Goal: Task Accomplishment & Management: Use online tool/utility

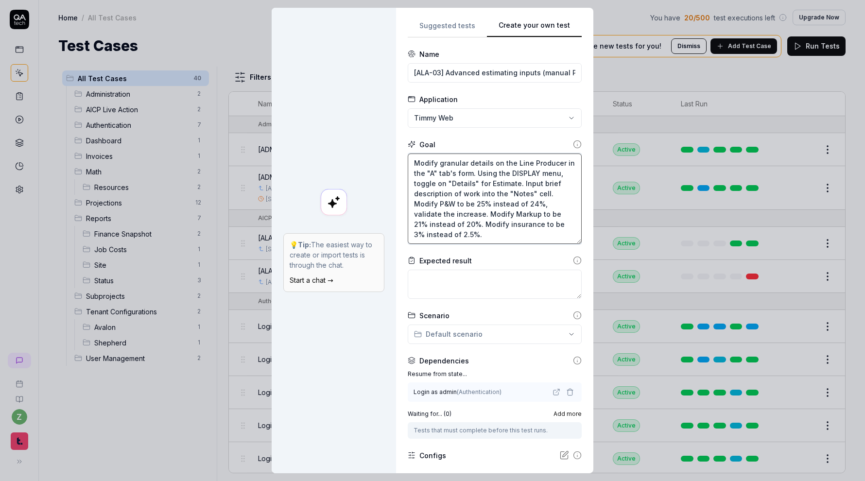
click at [475, 198] on textarea "Modify granular details on the Line Producer in the "A" tab's form. Using the D…" at bounding box center [495, 199] width 174 height 90
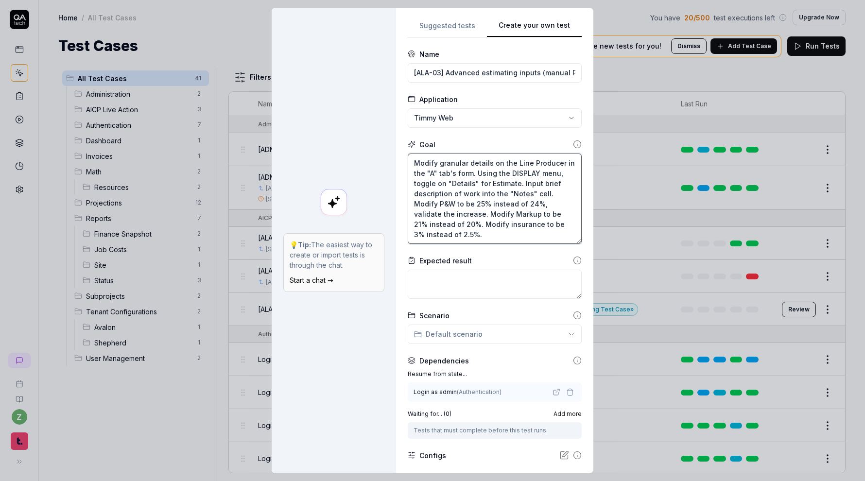
type textarea "*"
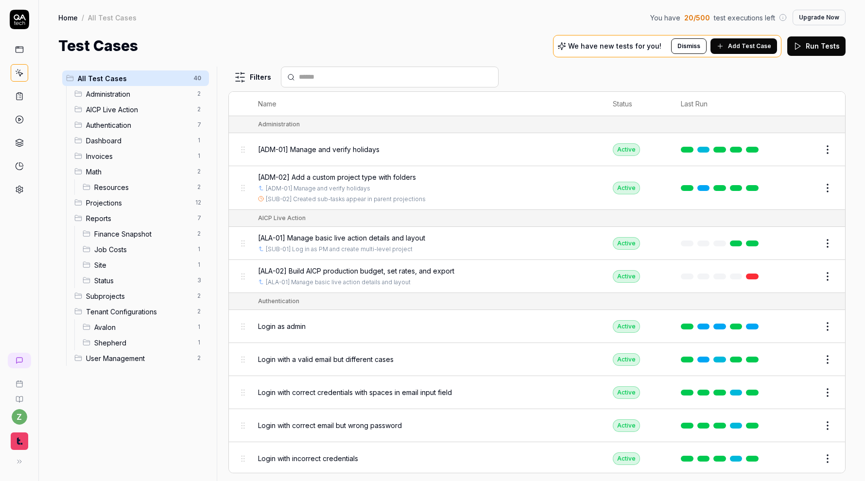
click at [747, 48] on span "Add Test Case" at bounding box center [749, 46] width 43 height 9
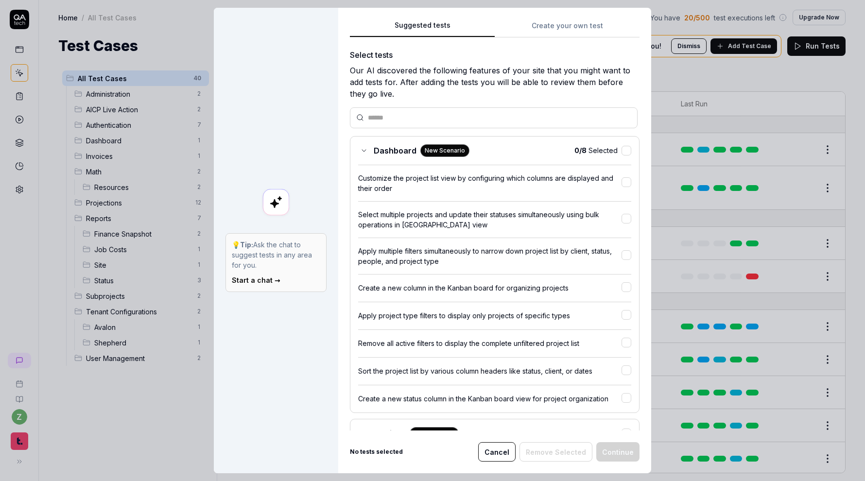
click at [576, 20] on button "Create your own test" at bounding box center [567, 28] width 145 height 17
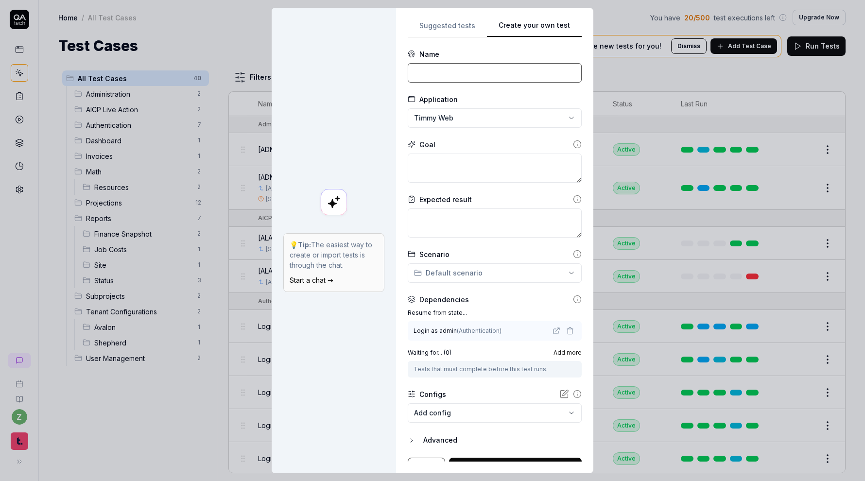
click at [459, 80] on input at bounding box center [495, 72] width 174 height 19
type input "[ALA-E1] Working columns display and save values"
click at [467, 179] on textarea at bounding box center [495, 168] width 174 height 29
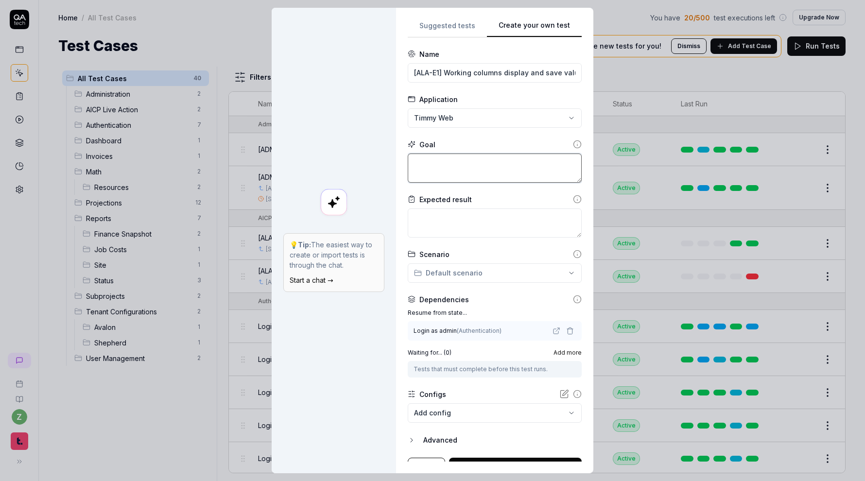
type textarea "*"
type textarea "E"
type textarea "*"
type textarea "En"
type textarea "*"
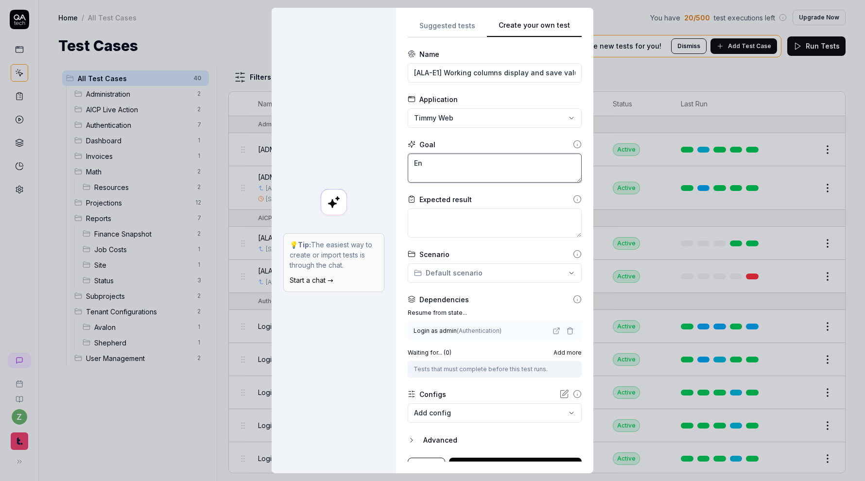
type textarea "Ent"
type textarea "*"
type textarea "Ente"
type textarea "*"
type textarea "Enter"
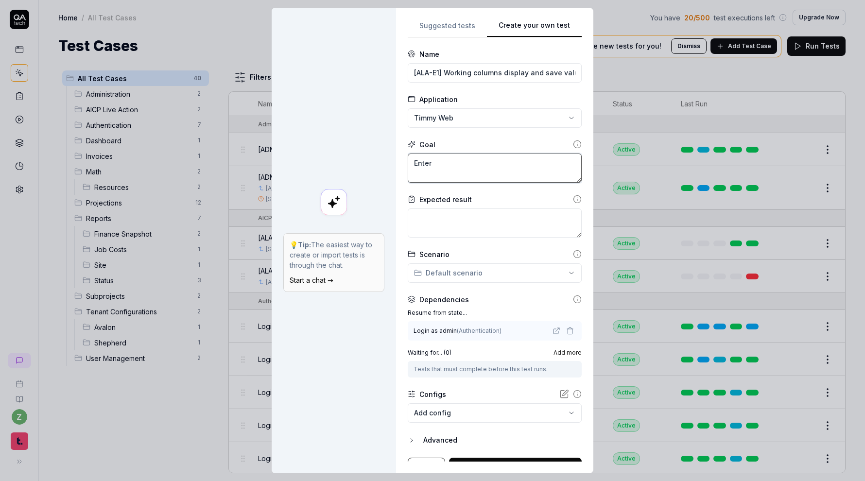
type textarea "*"
type textarea "Enter"
type textarea "*"
type textarea "Enter v"
type textarea "*"
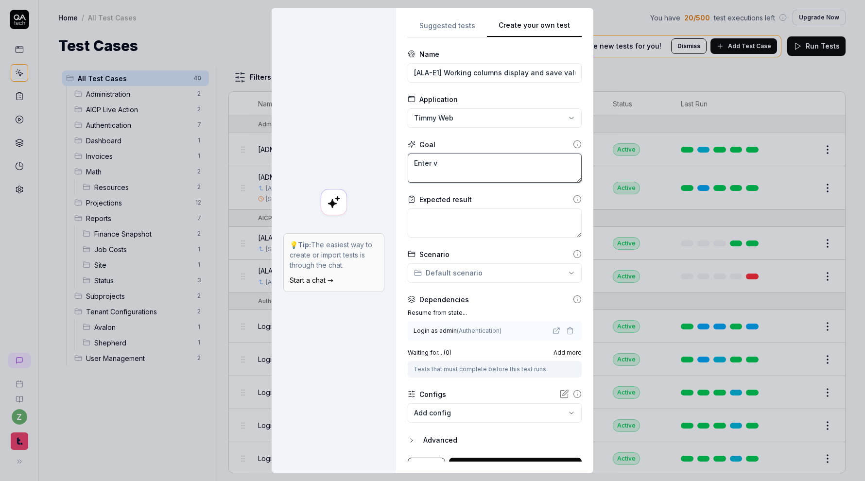
type textarea "Enter va"
type textarea "*"
type textarea "Enter val"
type textarea "*"
type textarea "Enter valu"
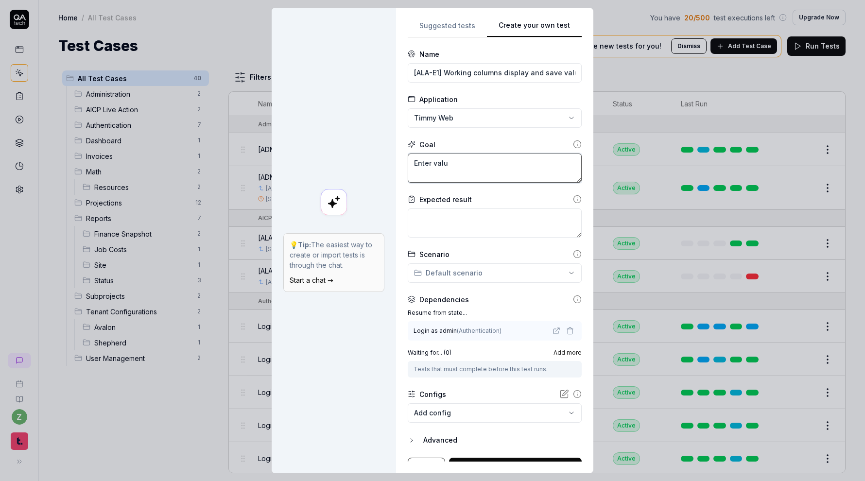
type textarea "*"
type textarea "Enter value"
type textarea "*"
type textarea "Enter values"
type textarea "*"
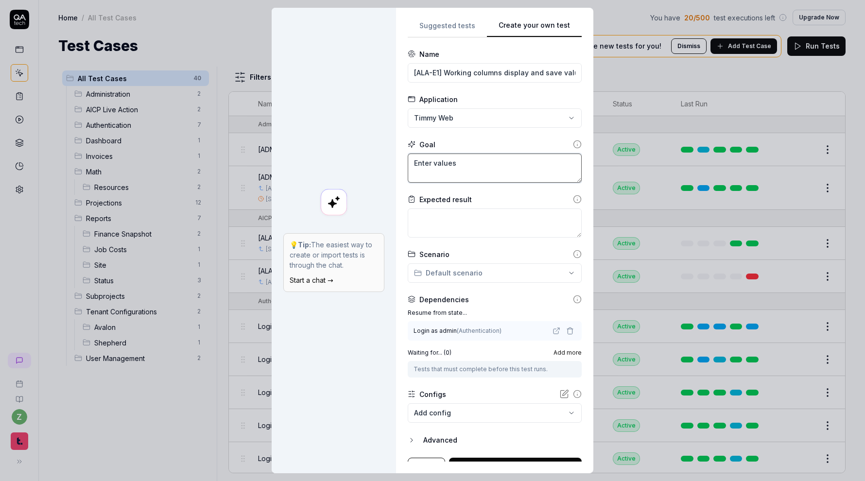
type textarea "Enter value"
type textarea "*"
type textarea "Enter valu"
type textarea "*"
type textarea "Enter val"
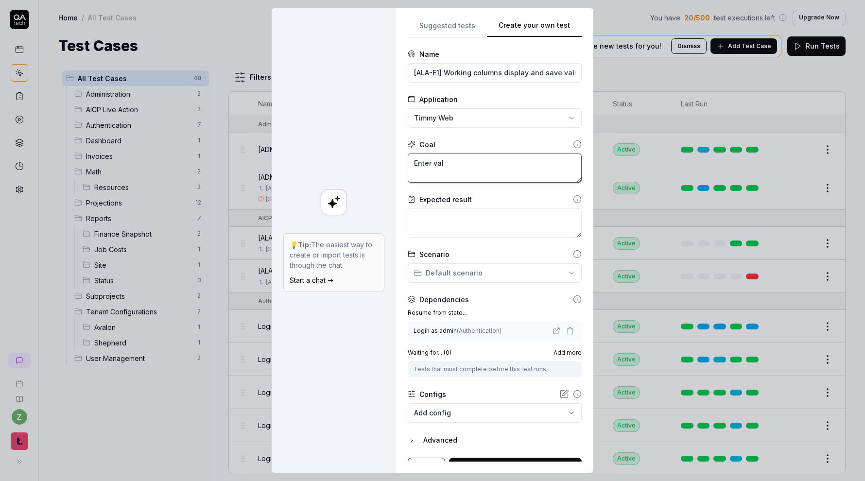
type textarea "*"
type textarea "Enter va"
type textarea "*"
type textarea "Enter v"
type textarea "*"
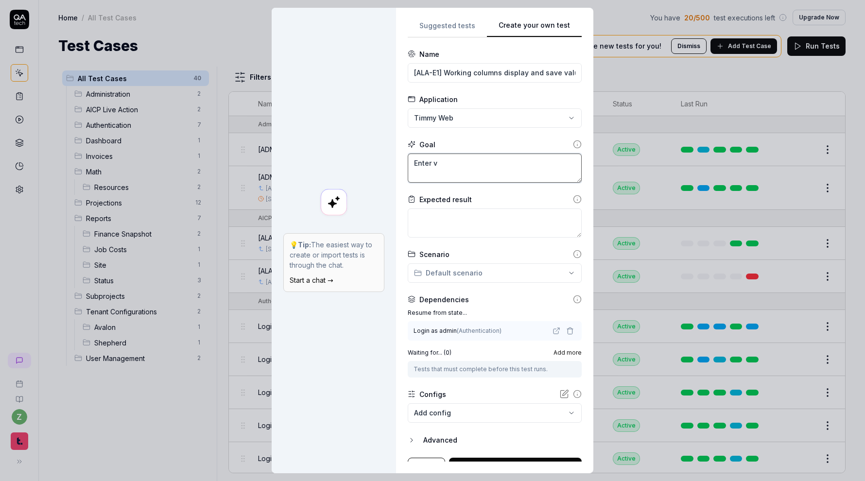
type textarea "Enter"
type textarea "*"
type textarea "Enter"
type textarea "*"
type textarea "Ente"
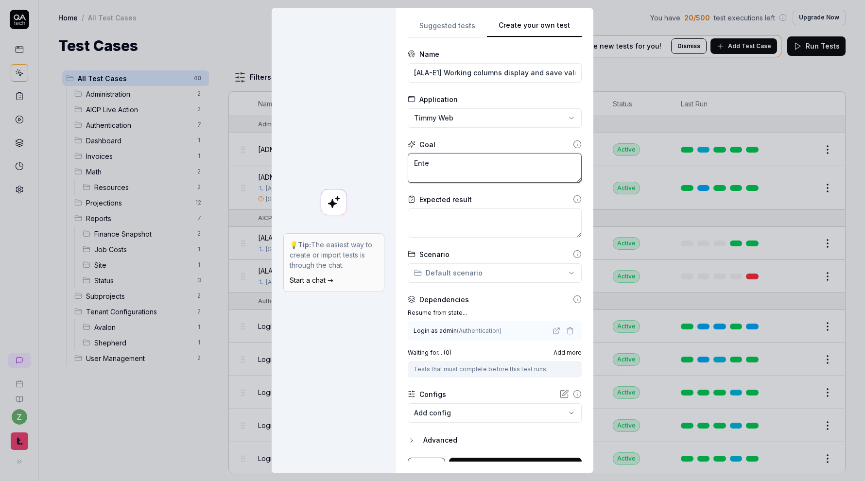
type textarea "*"
type textarea "Ent"
type textarea "*"
type textarea "En"
type textarea "*"
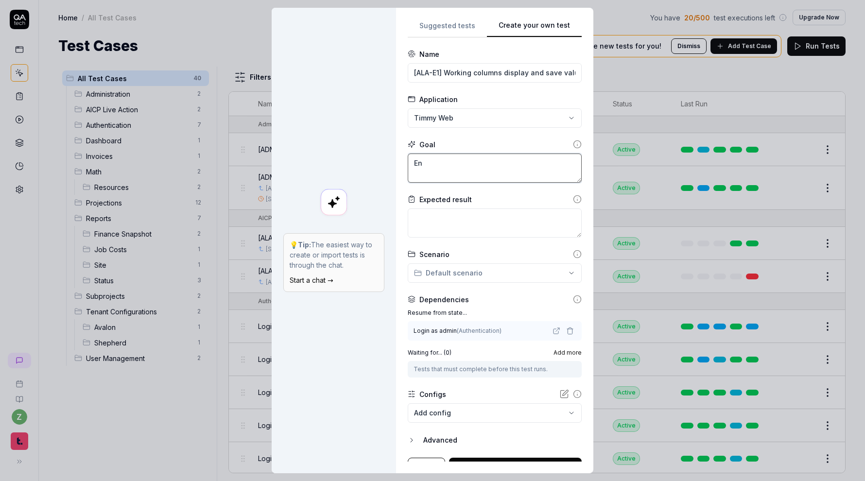
type textarea "E"
type textarea "*"
type textarea "T"
type textarea "*"
type textarea "To"
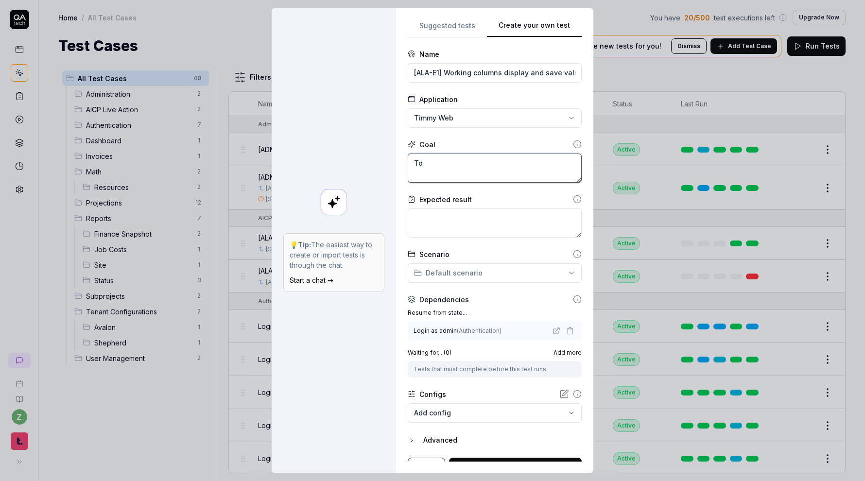
type textarea "*"
type textarea "Tog"
type textarea "*"
type textarea "Togg"
type textarea "*"
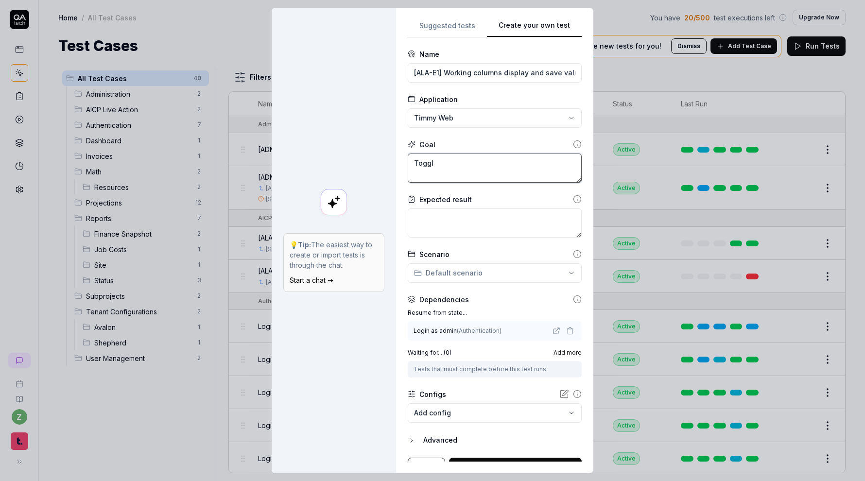
type textarea "Toggle"
type textarea "*"
type textarea "Toggle"
type textarea "*"
type textarea "Toggle o"
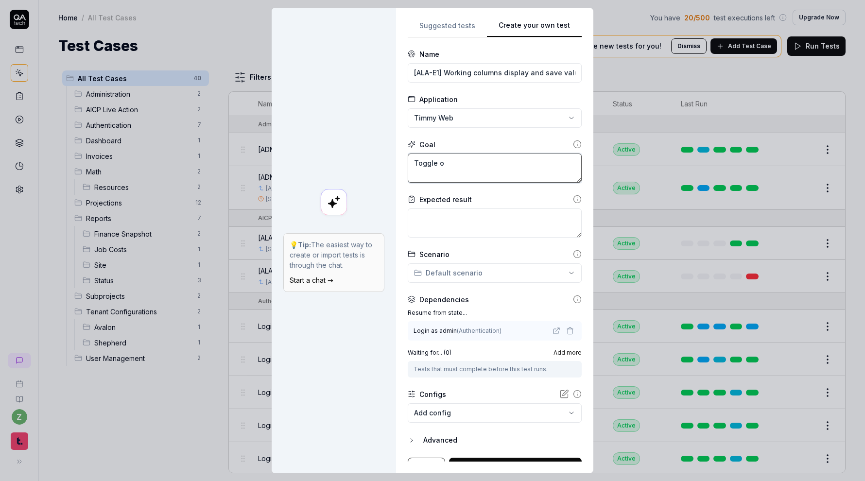
type textarea "*"
type textarea "Toggle on"
type textarea "*"
type textarea "Toggle on"
type textarea "*"
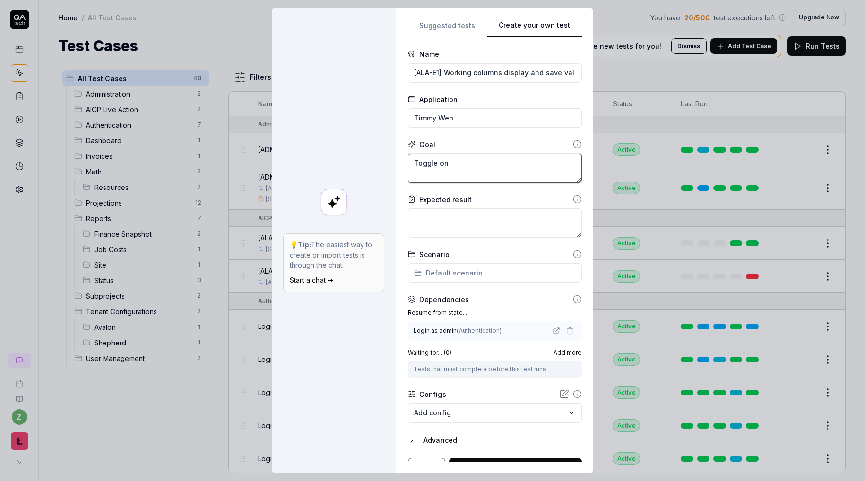
type textarea "Toggle on t"
type textarea "*"
type textarea "Toggle on th"
type textarea "*"
type textarea "Toggle on the"
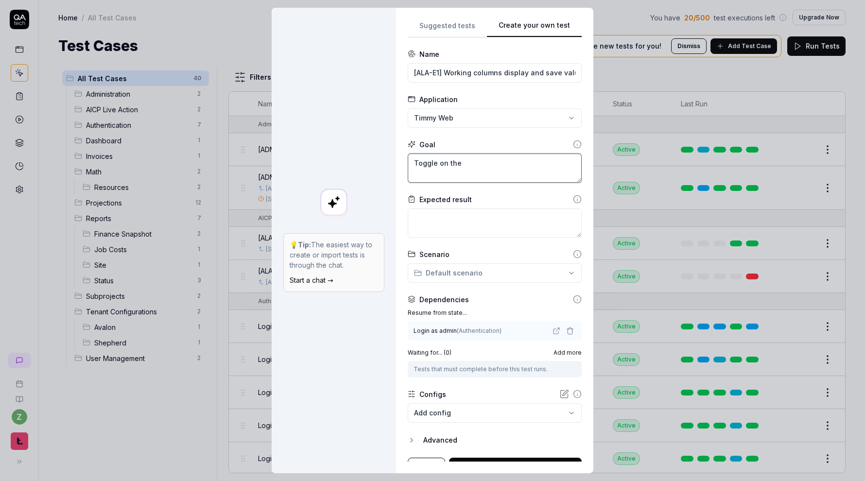
type textarea "*"
type textarea "Toggle on the"
type textarea "*"
type textarea "Toggle on the wo"
type textarea "*"
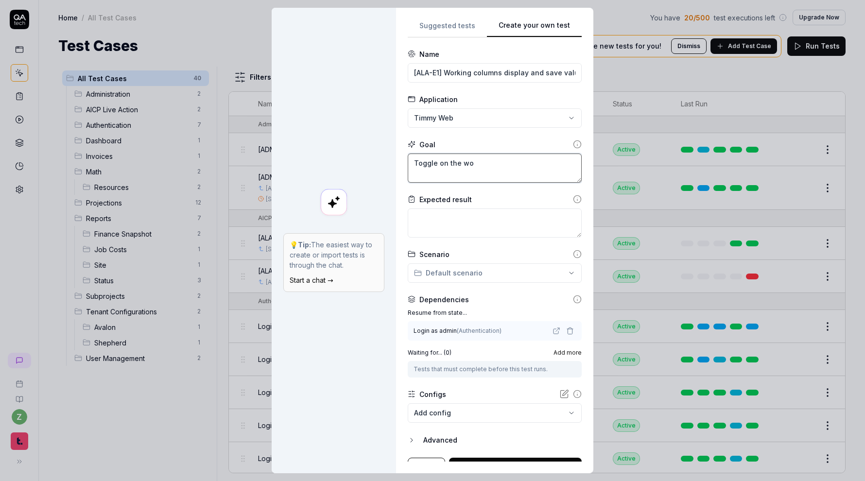
type textarea "Toggle on the wor"
type textarea "*"
type textarea "Toggle on the work"
type textarea "*"
type textarea "Toggle on the worki"
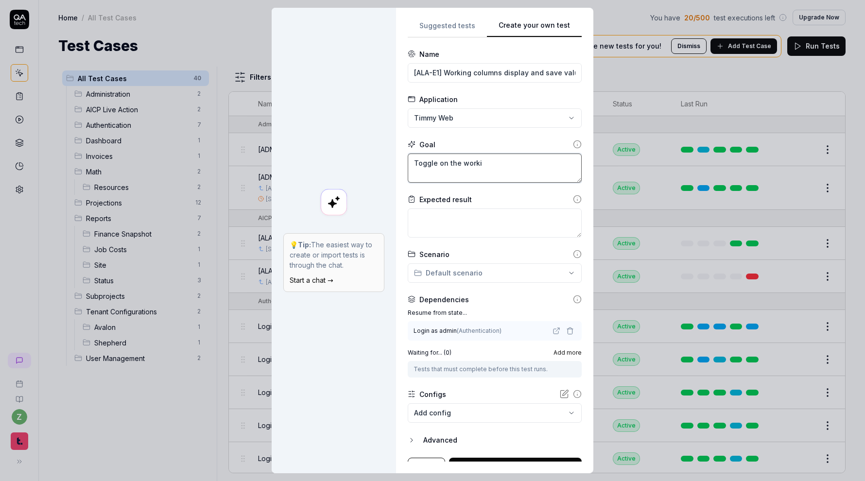
type textarea "*"
type textarea "Toggle on the workin"
type textarea "*"
type textarea "Toggle on the working"
type textarea "*"
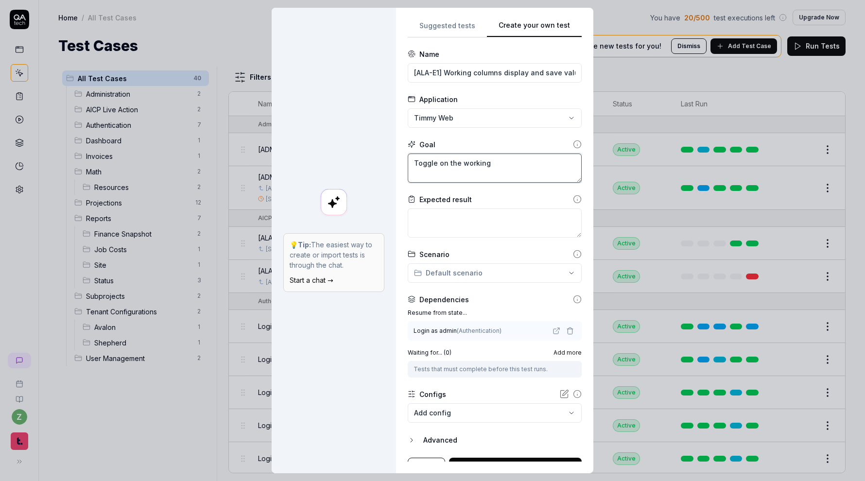
type textarea "Toggle on the working"
type textarea "*"
type textarea "Toggle on the working c"
type textarea "*"
type textarea "Toggle on the working co"
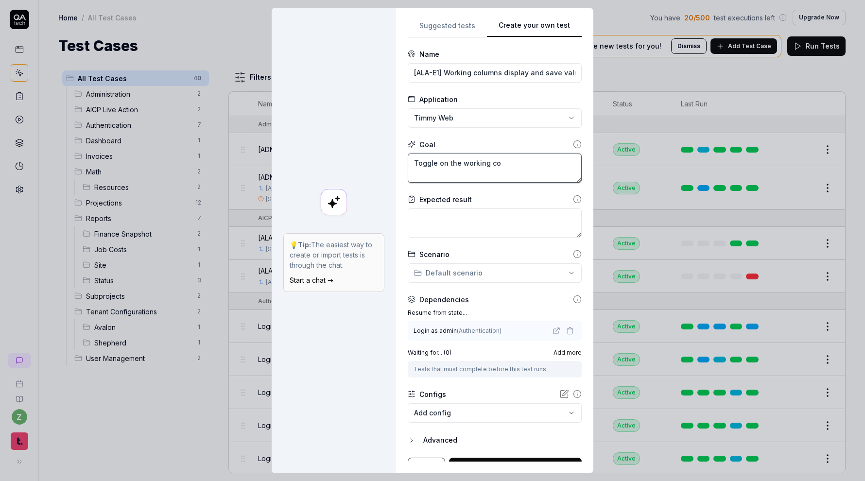
type textarea "*"
type textarea "Toggle on the working col"
type textarea "*"
type textarea "Toggle on the working colu"
type textarea "*"
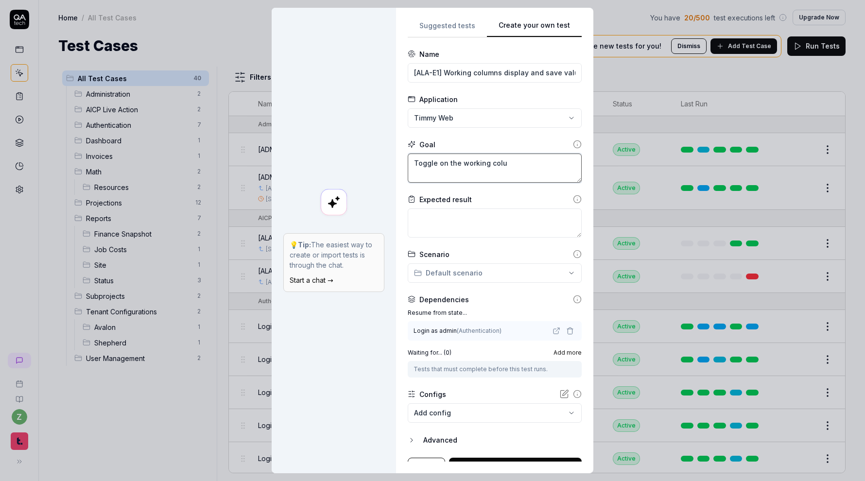
type textarea "Toggle on the working colum"
type textarea "*"
type textarea "Toggle on the working column"
type textarea "*"
type textarea "Toggle on the working columns"
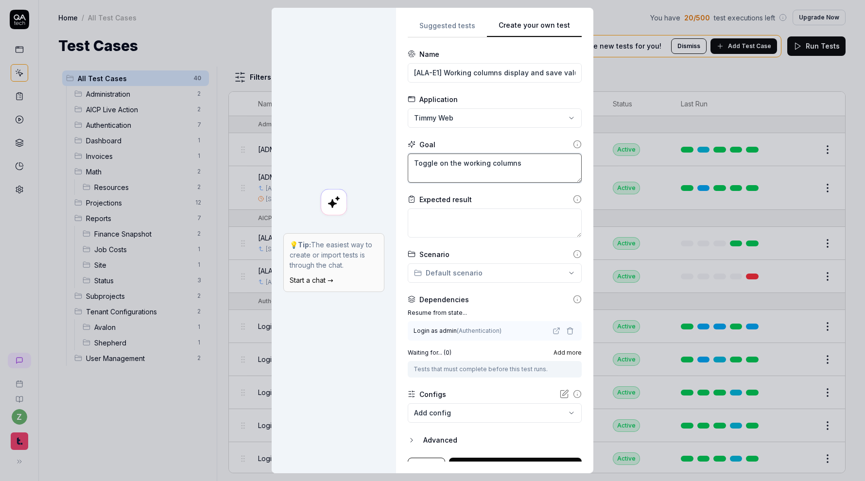
type textarea "*"
type textarea "Toggle on the working columns"
type textarea "*"
type textarea "Toggle on the working columns i"
type textarea "*"
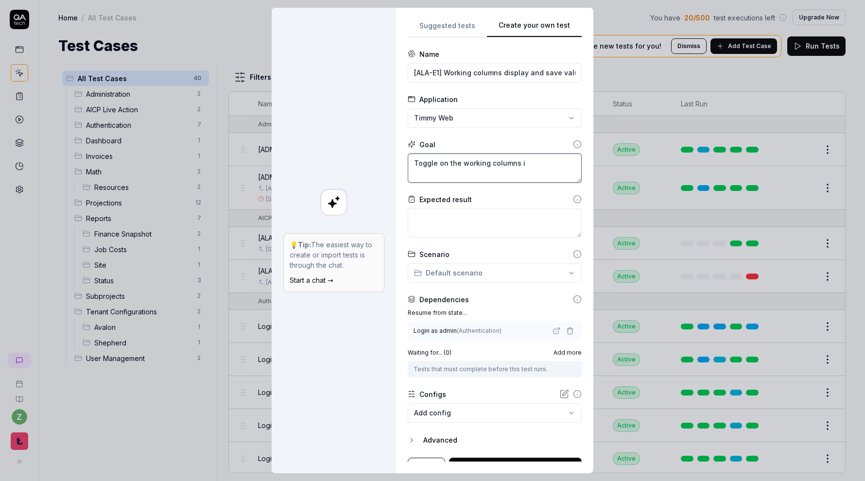
type textarea "Toggle on the working columns in"
type textarea "*"
type textarea "Toggle on the working columns in"
type textarea "*"
type textarea "Toggle on the working columns in t"
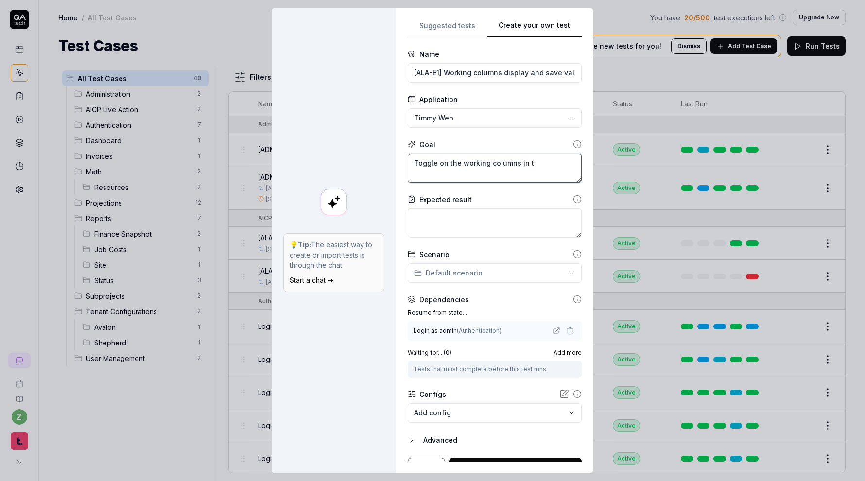
type textarea "*"
type textarea "Toggle on the working columns in th"
type textarea "*"
type textarea "Toggle on the working columns in the"
type textarea "*"
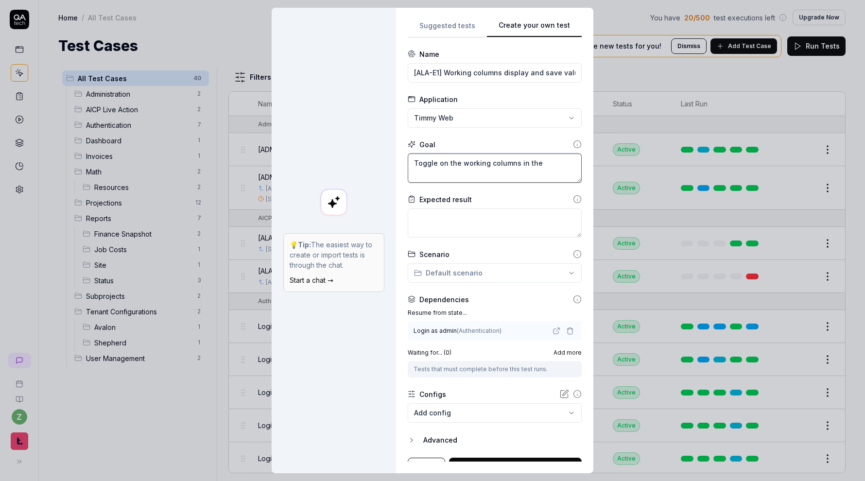
type textarea "Toggle on the working columns in the"
type textarea "*"
type textarea "Toggle on the working columns in the D"
type textarea "*"
type textarea "Toggle on the working columns in the DI"
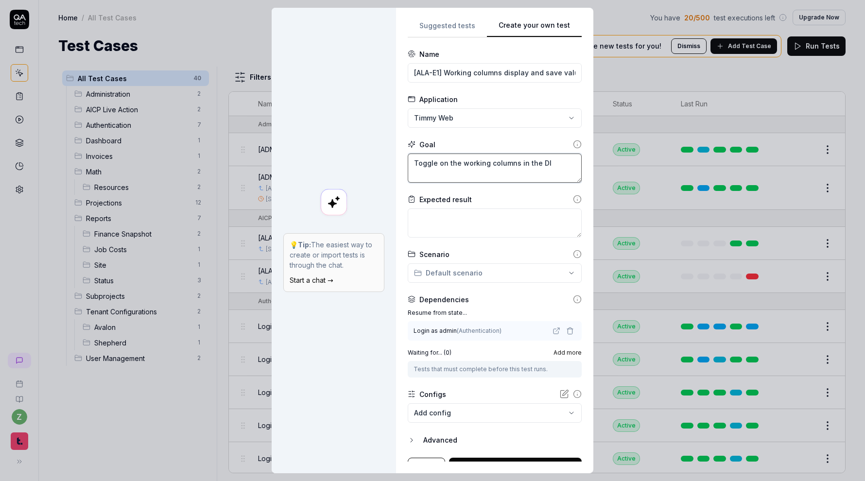
type textarea "*"
type textarea "Toggle on the working columns in the DIS"
type textarea "*"
type textarea "Toggle on the working columns in the DISP"
type textarea "*"
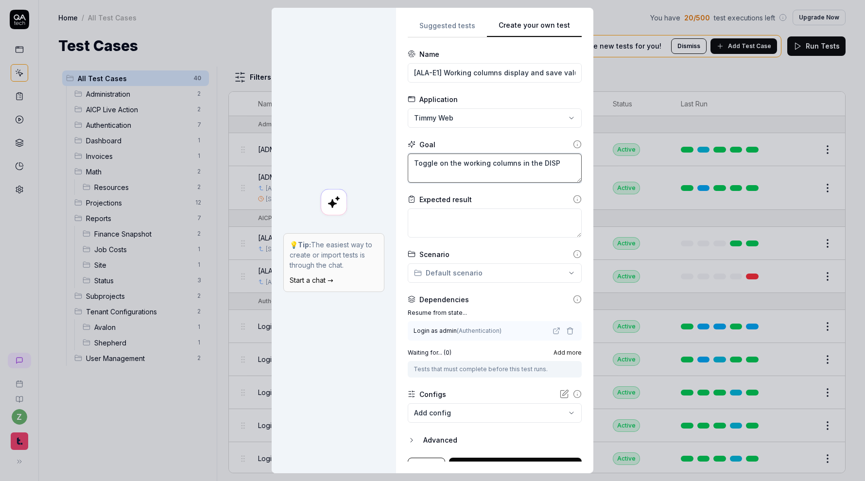
type textarea "Toggle on the working columns in the DISPL"
type textarea "*"
type textarea "Toggle on the working columns in the DISPLA"
type textarea "*"
type textarea "Toggle on the working columns in the DISPLAY"
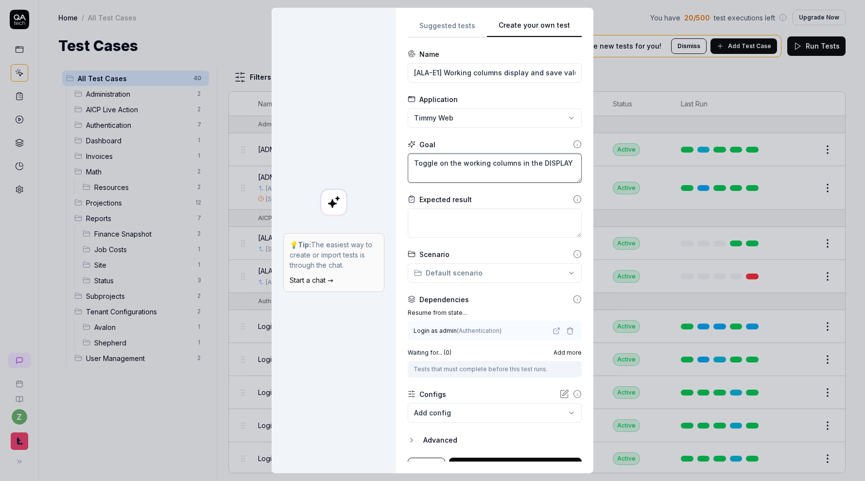
type textarea "*"
type textarea "Toggle on the working columns in the DISPLAY"
type textarea "*"
type textarea "Toggle on the working columns in the DISPLAY me"
type textarea "*"
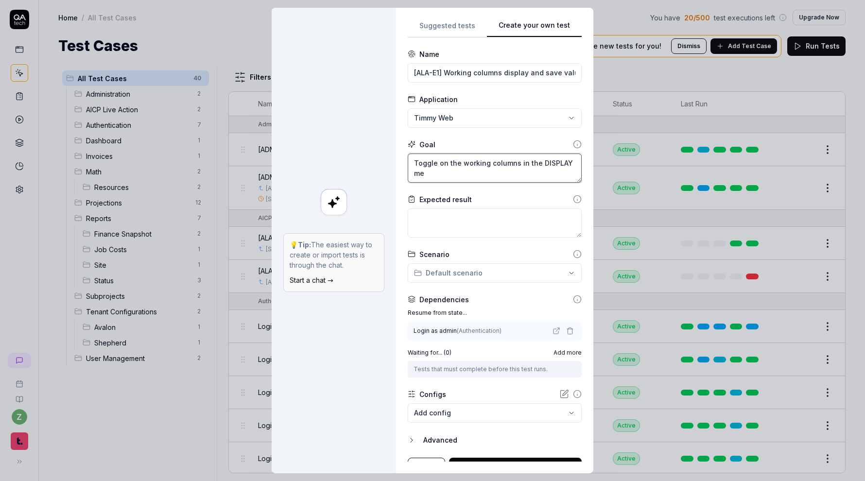
type textarea "Toggle on the working columns in the DISPLAY men"
type textarea "*"
type textarea "Toggle on the working columns in the DISPLAY menu"
type textarea "*"
type textarea "Toggle on the working columns in the DISPLAY menu"
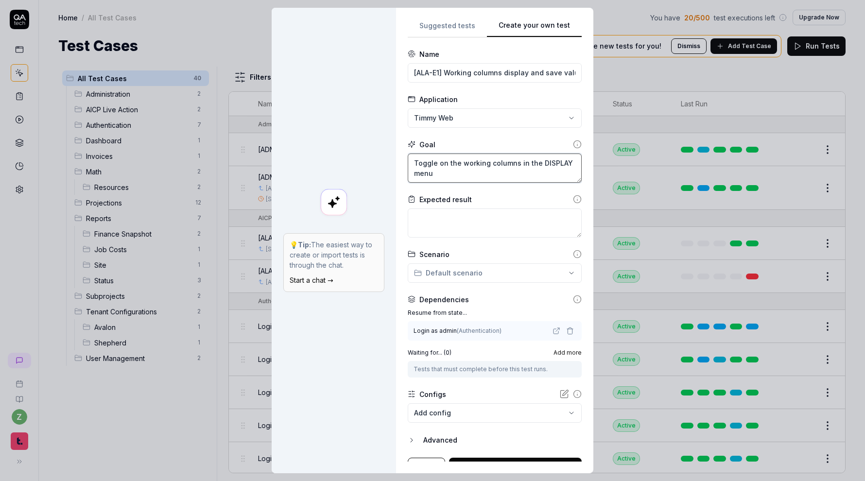
type textarea "*"
type textarea "Toggle on the working columns in the DISPLAY menu o"
type textarea "*"
type textarea "Toggle on the working columns in the DISPLAY menu of"
type textarea "*"
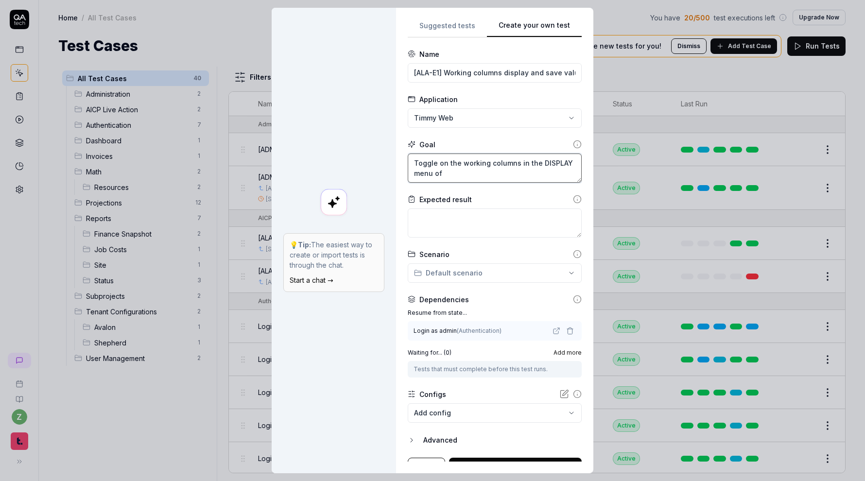
type textarea "Toggle on the working columns in the DISPLAY menu of"
type textarea "*"
type textarea "Toggle on the working columns in the DISPLAY menu of t"
type textarea "*"
type textarea "Toggle on the working columns in the DISPLAY menu of th"
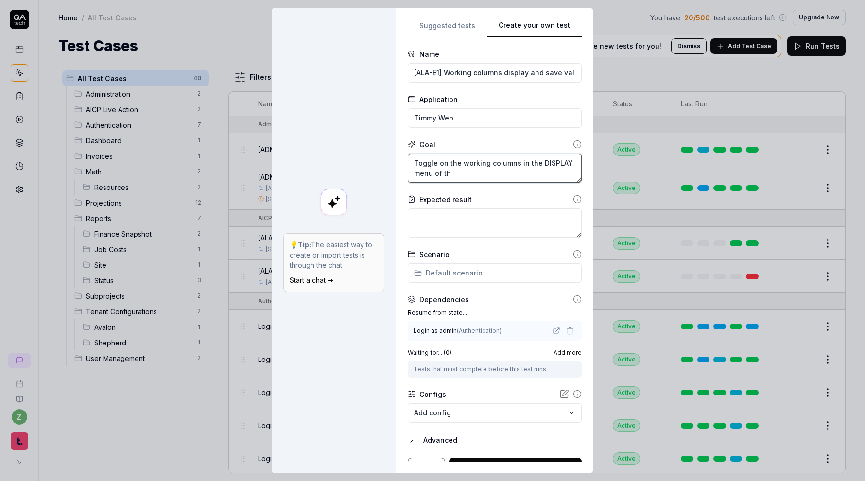
type textarea "*"
type textarea "Toggle on the working columns in the DISPLAY menu of the"
type textarea "*"
type textarea "Toggle on the working columns in the DISPLAY menu of the"
type textarea "*"
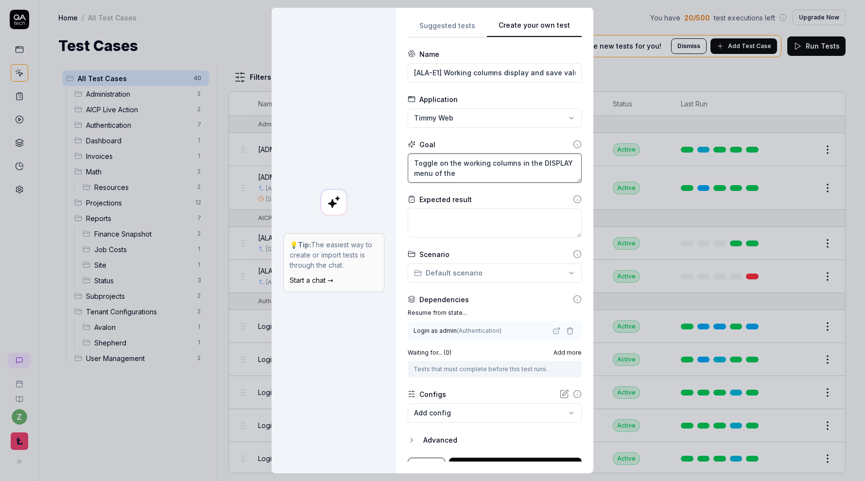
type textarea "Toggle on the working columns in the DISPLAY menu of the '"
type textarea "*"
type textarea "Toggle on the working columns in the DISPLAY menu of the 'A"
type textarea "*"
type textarea "Toggle on the working columns in the DISPLAY menu of the 'A'"
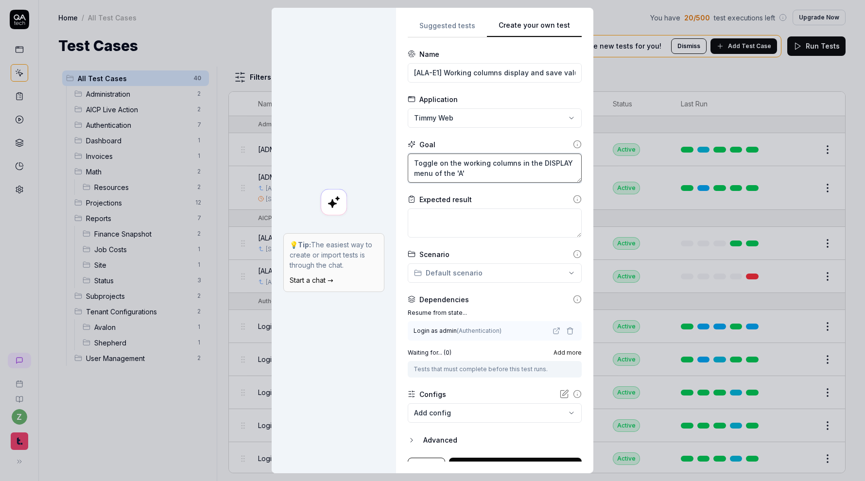
type textarea "*"
type textarea "Toggle on the working columns in the DISPLAY menu of the 'A'"
type textarea "*"
type textarea "Toggle on the working columns in the DISPLAY menu of the 'A' t"
type textarea "*"
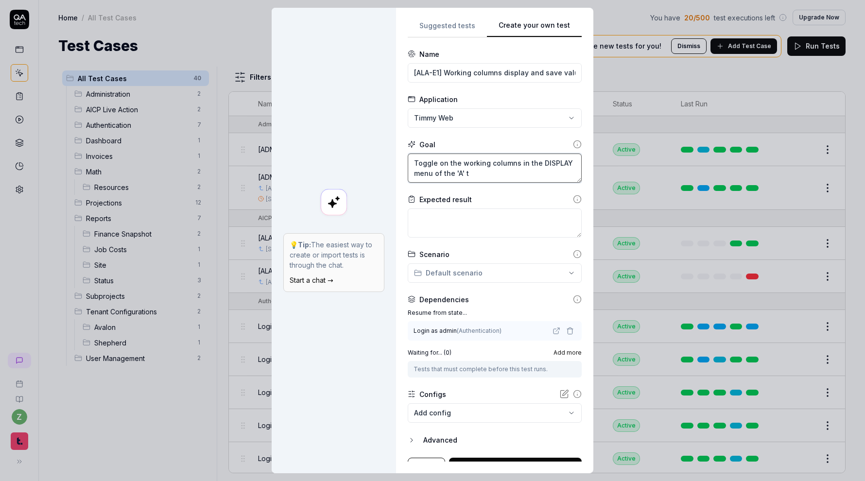
type textarea "Toggle on the working columns in the DISPLAY menu of the 'A' ta"
type textarea "*"
type textarea "Toggle on the working columns in the DISPLAY menu of the 'A' tab"
type textarea "*"
type textarea "Toggle on the working columns in the DISPLAY menu of the 'A' tab's"
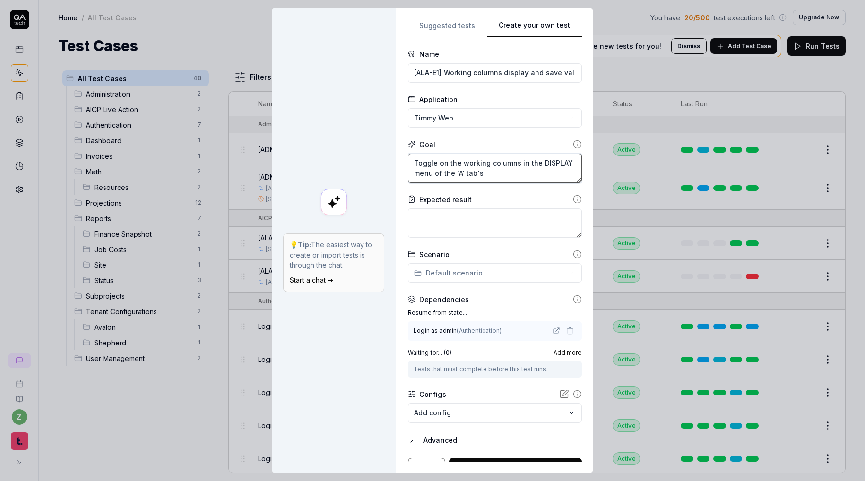
type textarea "*"
type textarea "Toggle on the working columns in the DISPLAY menu of the 'A' tab's"
type textarea "*"
type textarea "Toggle on the working columns in the DISPLAY menu of the 'A' tab's t"
type textarea "*"
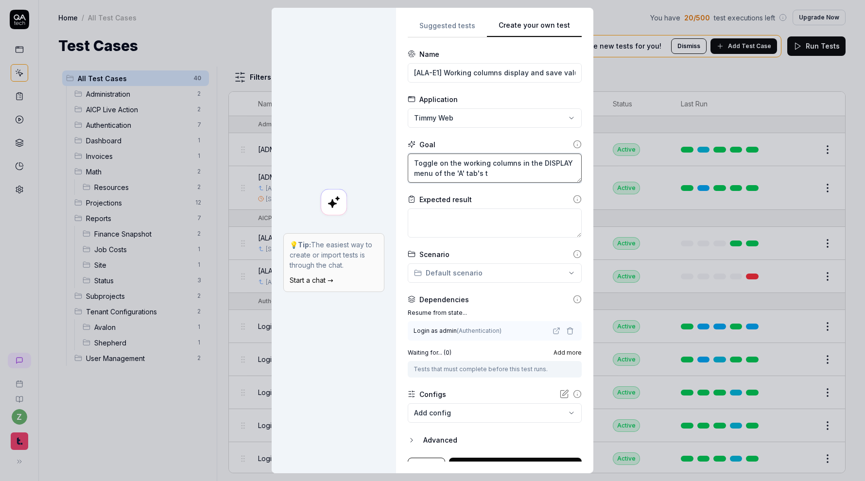
type textarea "Toggle on the working columns in the DISPLAY menu of the 'A' tab's ta"
type textarea "*"
type textarea "Toggle on the working columns in the DISPLAY menu of the 'A' tab's tab"
type textarea "*"
type textarea "Toggle on the working columns in the DISPLAY menu of the 'A' tab's tabl"
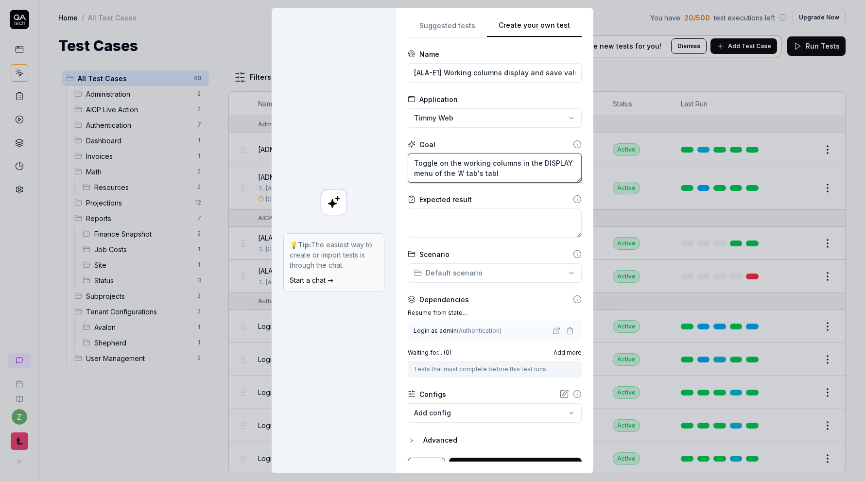
type textarea "*"
type textarea "Toggle on the working columns in the DISPLAY menu of the 'A' tab's table"
type textarea "*"
type textarea "Toggle on the working columns in the DISPLAY menu of the 'A' tab's table."
type textarea "*"
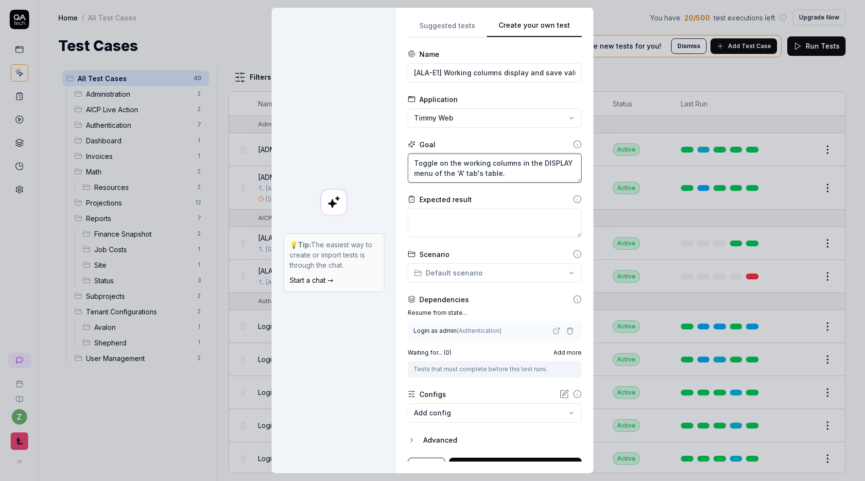
type textarea "Toggle on the working columns in the DISPLAY menu of the 'A' tab's table"
type textarea "*"
type textarea "Toggle on the working columns in the DISPLAY menu of the 'A' tab's table"
type textarea "*"
type textarea "Toggle on the working columns in the DISPLAY menu of the 'A' tab's table a"
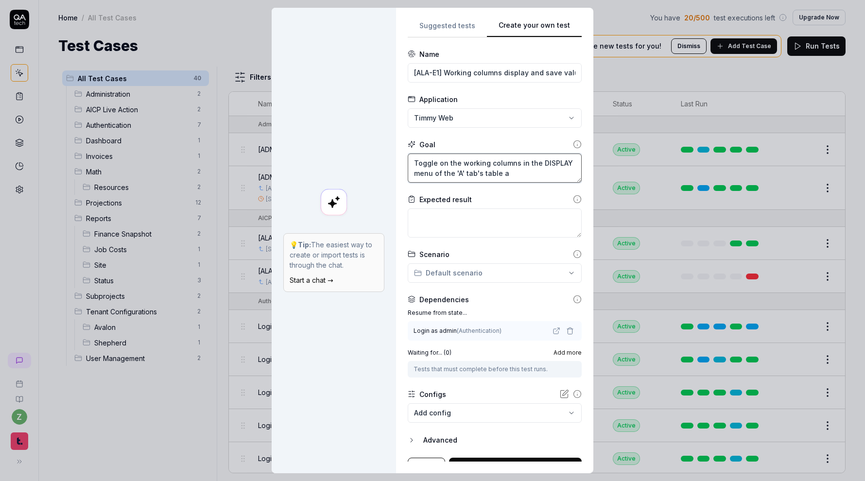
type textarea "*"
type textarea "Toggle on the working columns in the DISPLAY menu of the 'A' tab's table an"
type textarea "*"
type textarea "Toggle on the working columns in the DISPLAY menu of the 'A' tab's table and"
type textarea "*"
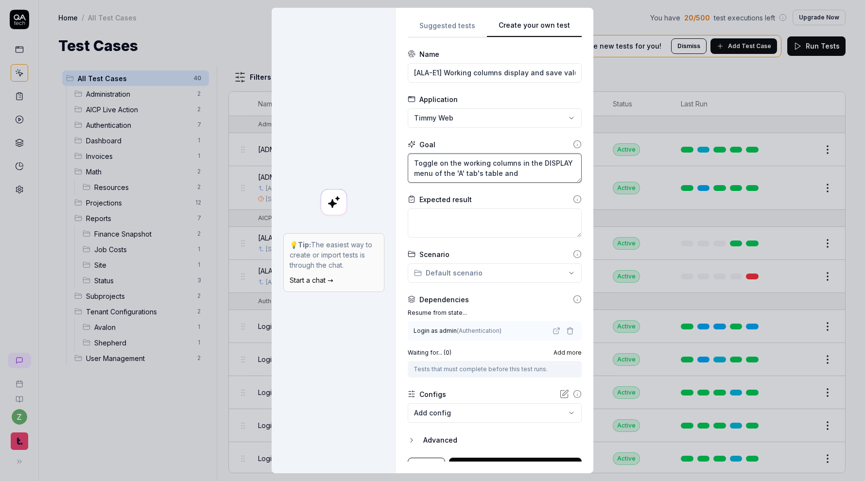
type textarea "Toggle on the working columns in the DISPLAY menu of the 'A' tab's table and"
type textarea "*"
type textarea "Toggle on the working columns in the DISPLAY menu of the 'A' tab's table and e"
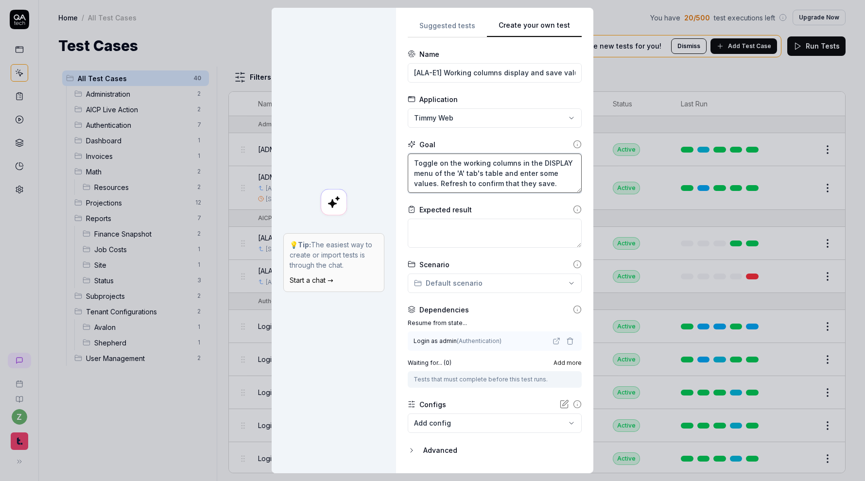
click at [440, 187] on textarea "Toggle on the working columns in the DISPLAY menu of the 'A' tab's table and en…" at bounding box center [495, 173] width 174 height 39
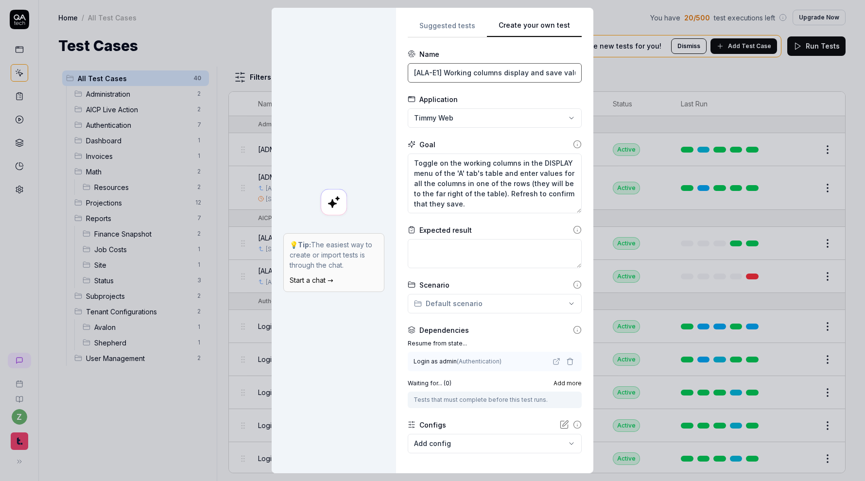
click at [440, 75] on input "[ALA-E1] Working columns display and save values" at bounding box center [495, 72] width 174 height 19
click at [413, 161] on textarea "Toggle on the working columns in the DISPLAY menu of the 'A' tab's table and en…" at bounding box center [495, 184] width 174 height 60
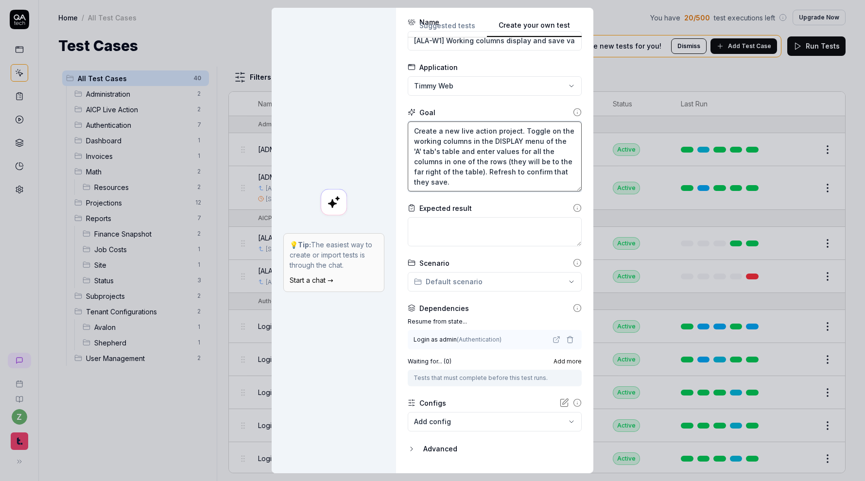
scroll to position [56, 0]
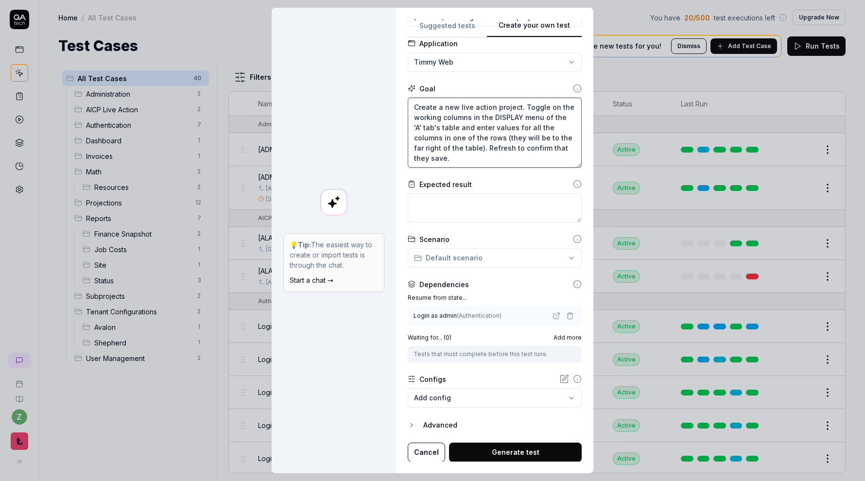
click at [417, 107] on textarea "Create a new live action project. Toggle on the working columns in the DISPLAY …" at bounding box center [495, 133] width 174 height 70
click at [549, 106] on textarea "Log in, create a new live action project. Toggle on the working columns in the …" at bounding box center [495, 133] width 174 height 70
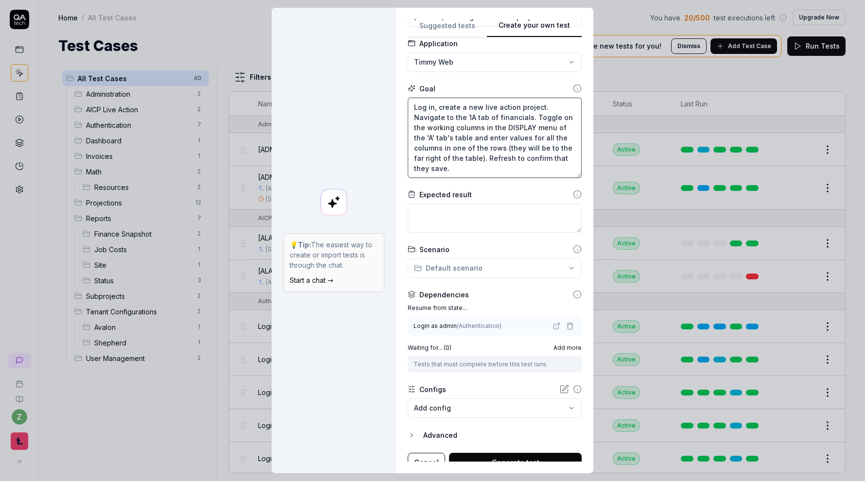
click at [433, 137] on textarea "Log in, create a new live action project. Navigate to the 1A tab of financials.…" at bounding box center [495, 138] width 174 height 80
click at [486, 173] on textarea "Log in, create a new live action project. Navigate to the 1A tab of financials.…" at bounding box center [495, 138] width 174 height 80
click at [429, 128] on textarea "Log in, create a new live action project. Navigate to the 1A tab of financials.…" at bounding box center [495, 138] width 174 height 80
click at [507, 175] on textarea "Log in, create a new live action project. Navigate to the 1A tab of financials.…" at bounding box center [495, 138] width 174 height 80
click at [428, 159] on textarea "Log in, create a new live action project. Navigate to the 1A tab of financials.…" at bounding box center [495, 138] width 174 height 80
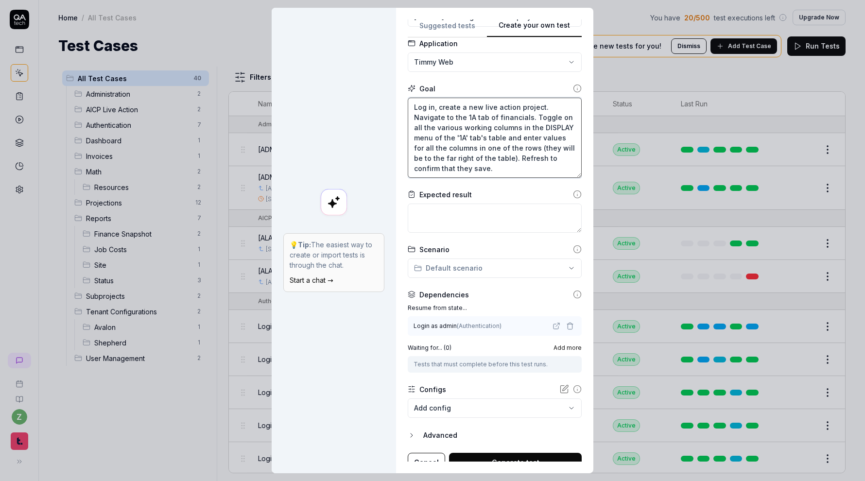
click at [512, 160] on textarea "Log in, create a new live action project. Navigate to the 1A tab of financials.…" at bounding box center [495, 138] width 174 height 80
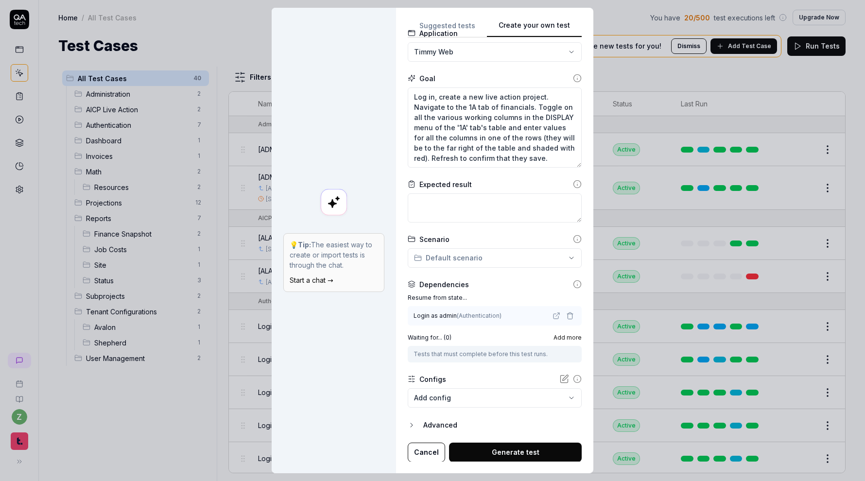
click at [568, 317] on icon "button" at bounding box center [570, 316] width 8 height 8
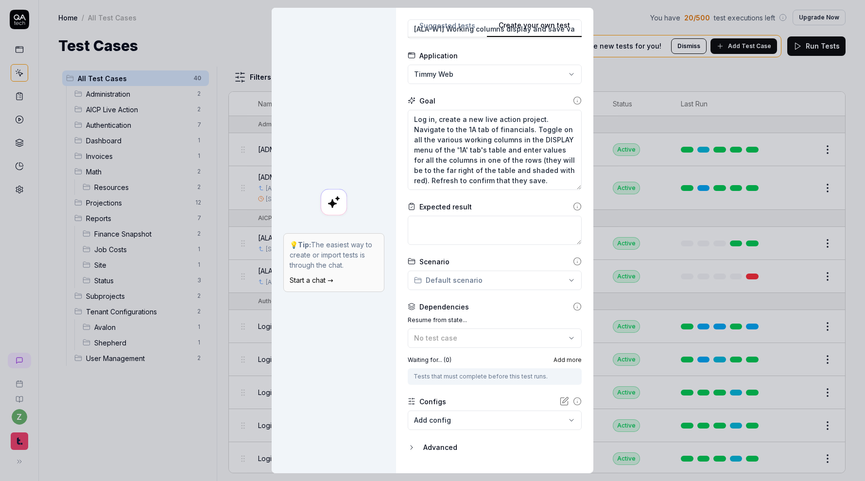
scroll to position [46, 0]
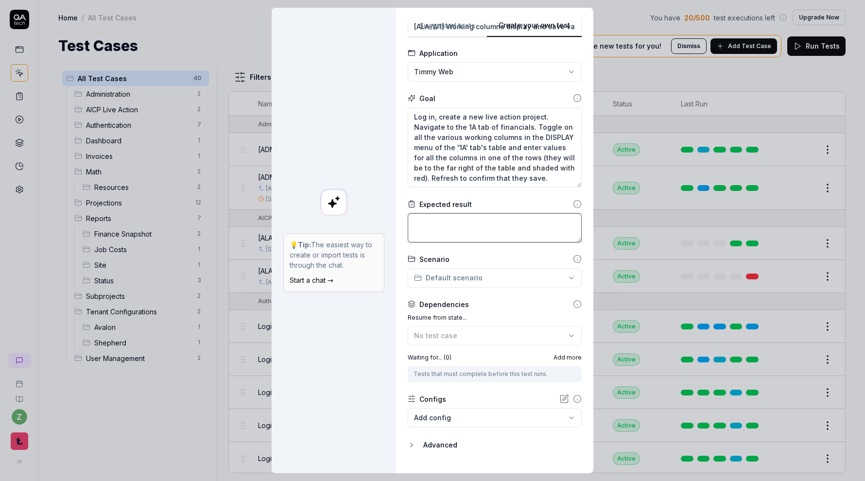
click at [508, 225] on textarea at bounding box center [495, 227] width 174 height 29
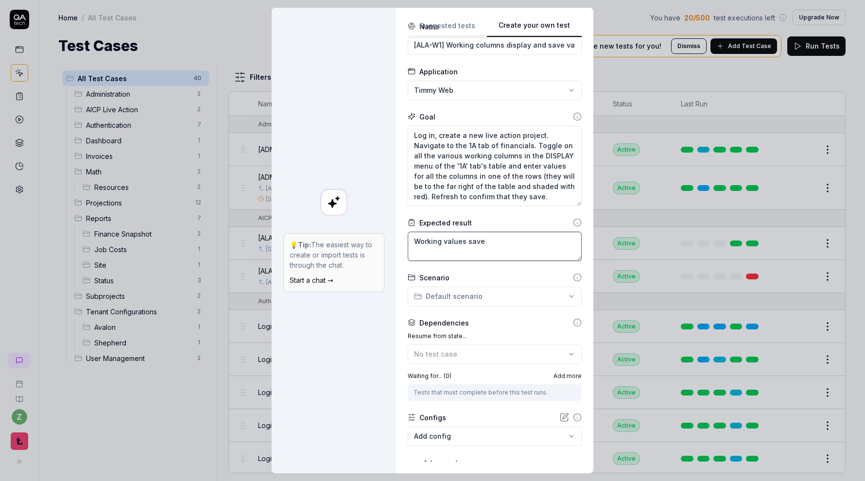
scroll to position [28, 0]
click at [498, 262] on form "**********" at bounding box center [495, 260] width 174 height 479
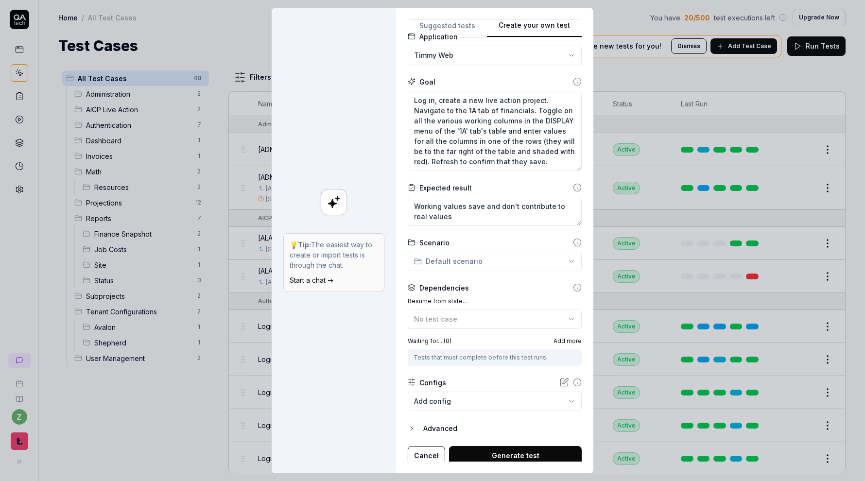
scroll to position [66, 0]
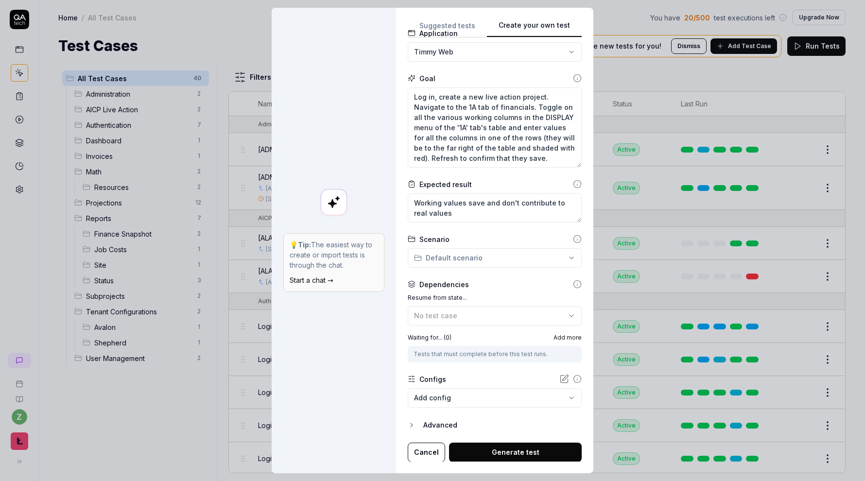
click at [521, 266] on div "**********" at bounding box center [432, 240] width 865 height 481
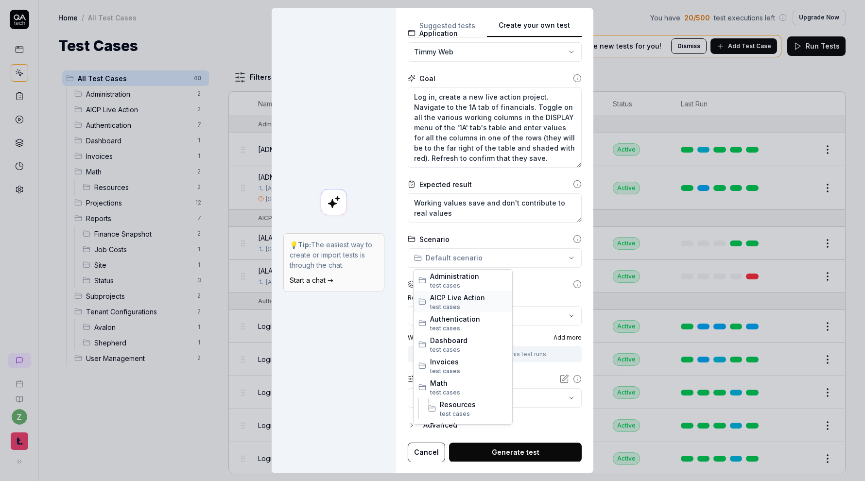
click at [472, 304] on span "test case s" at bounding box center [468, 307] width 77 height 9
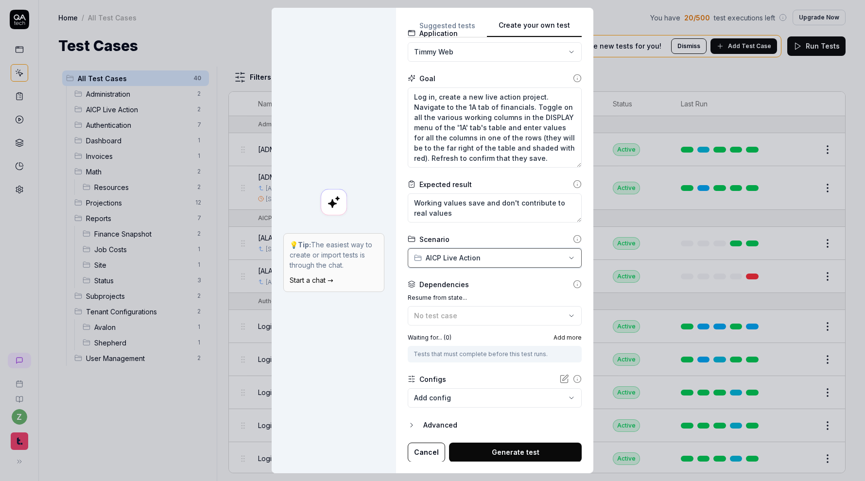
scroll to position [0, 0]
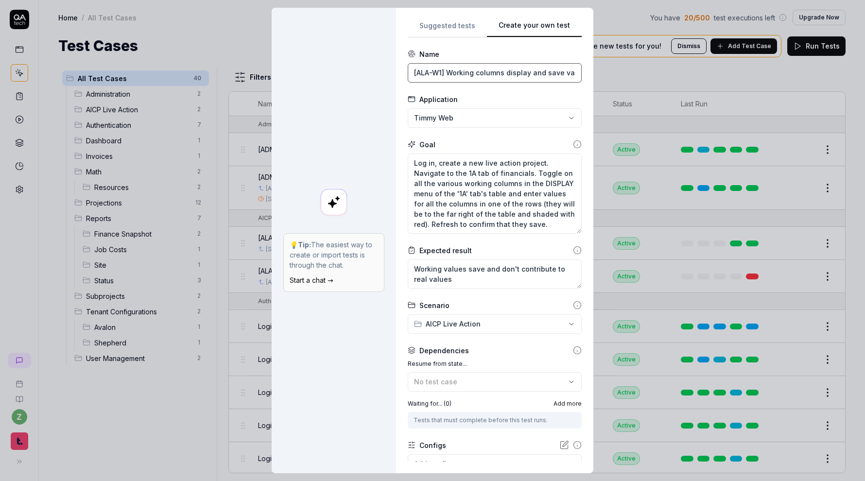
click at [442, 74] on input "[ALA-W1] Working columns display and save values" at bounding box center [495, 72] width 174 height 19
click at [432, 72] on input "[ALA-01] Working columns display and save values" at bounding box center [495, 72] width 174 height 19
drag, startPoint x: 455, startPoint y: 74, endPoint x: 403, endPoint y: 76, distance: 52.0
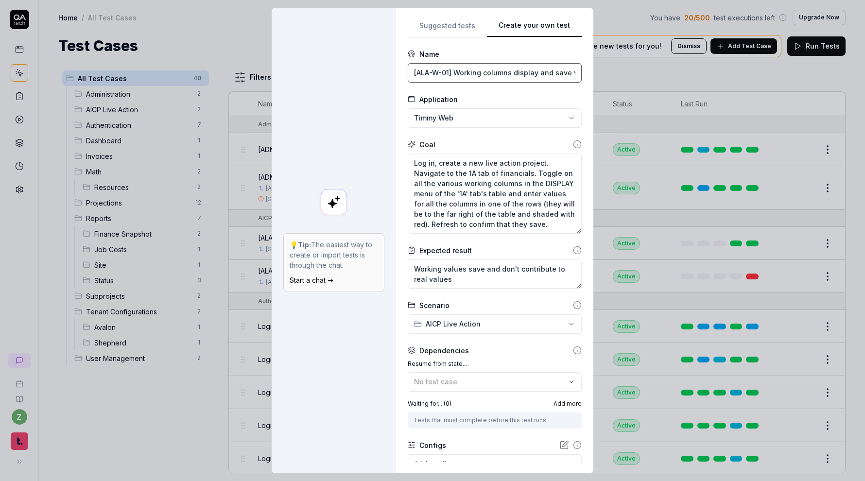
click at [403, 76] on div "**********" at bounding box center [494, 241] width 197 height 466
click at [487, 93] on form "**********" at bounding box center [495, 288] width 174 height 479
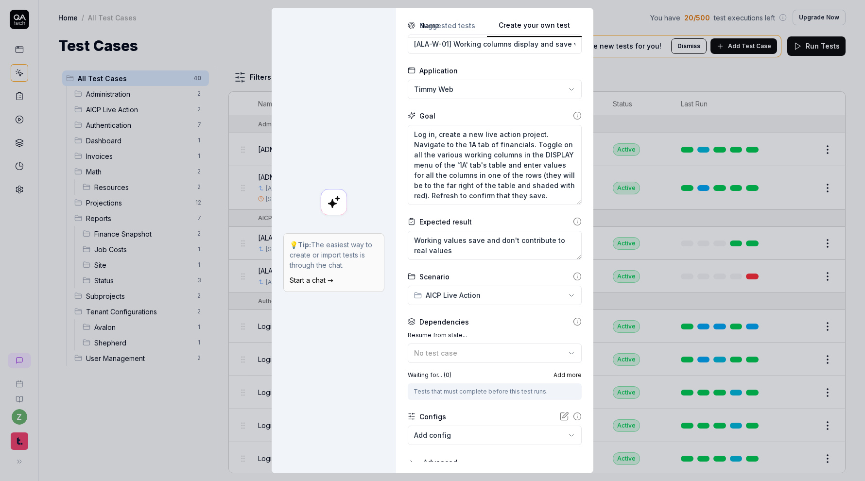
scroll to position [66, 0]
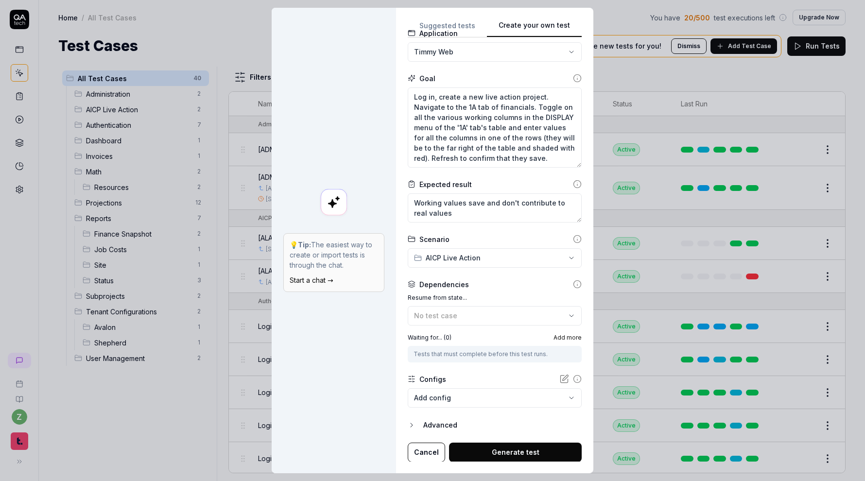
click at [471, 407] on form "**********" at bounding box center [495, 222] width 174 height 479
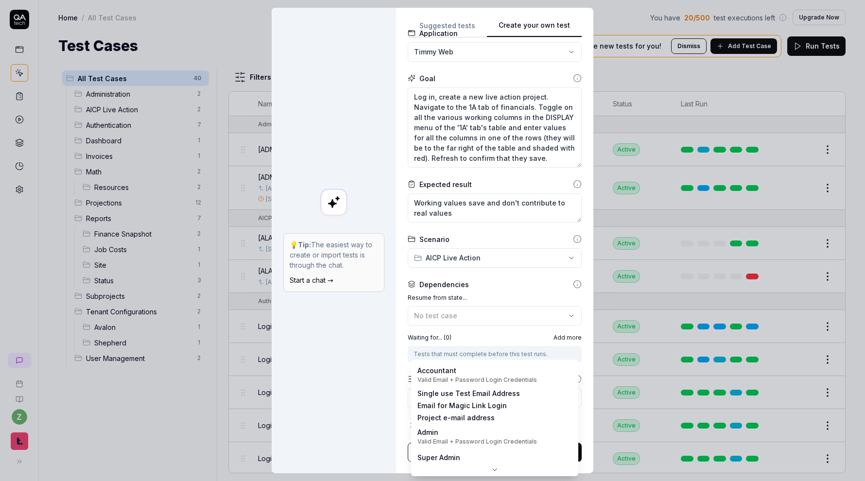
click at [476, 401] on body "z Home / All Test Cases You have 20 / 500 test executions left Upgrade Now Home…" at bounding box center [432, 240] width 865 height 481
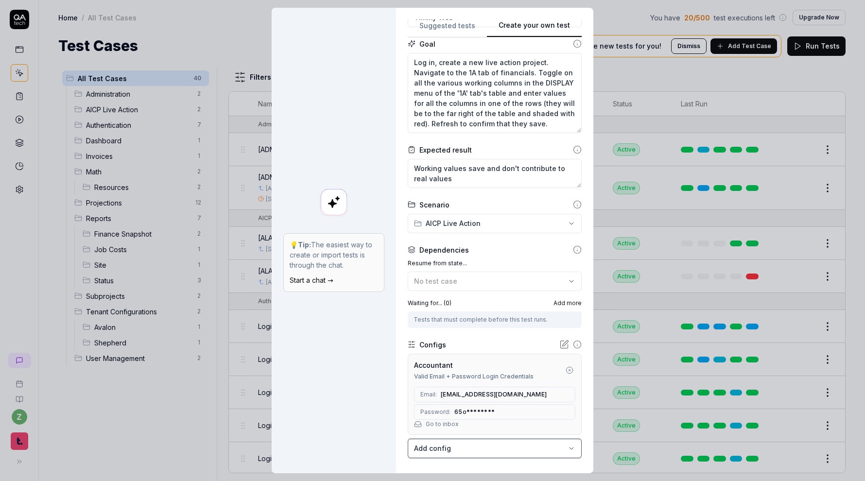
scroll to position [151, 0]
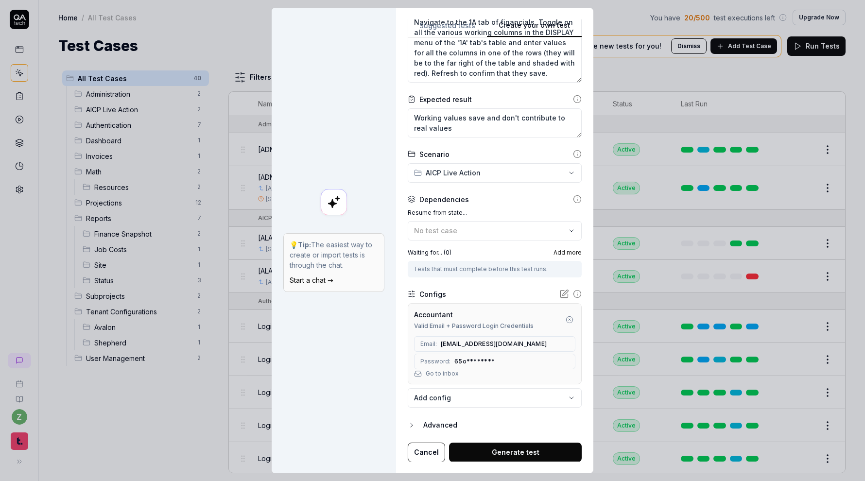
click at [512, 452] on button "Generate test" at bounding box center [515, 452] width 133 height 19
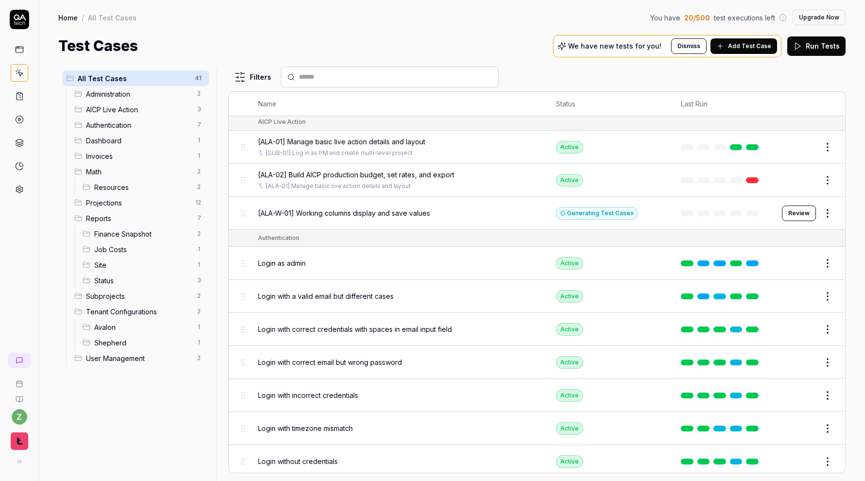
scroll to position [100, 0]
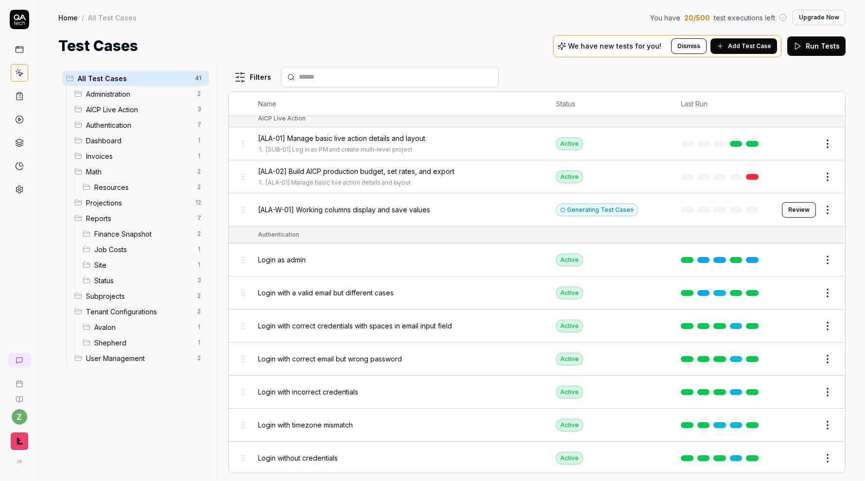
click at [796, 261] on button "Edit" at bounding box center [804, 260] width 23 height 16
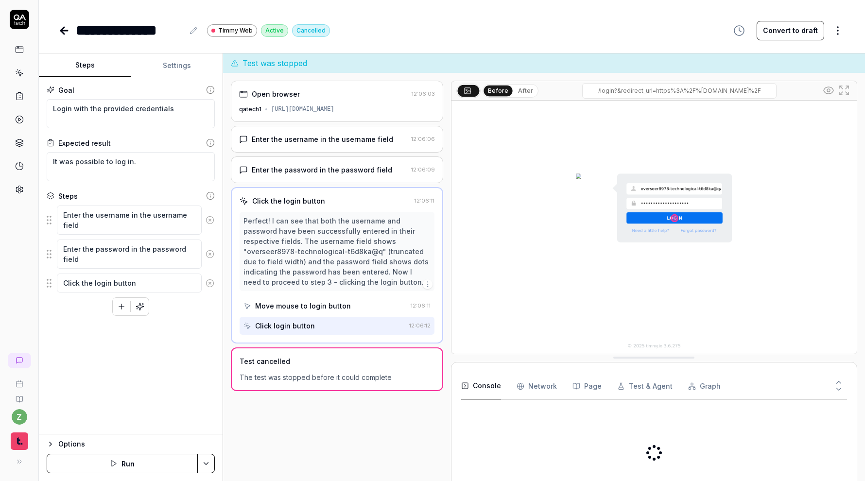
click at [78, 29] on div "**********" at bounding box center [130, 30] width 108 height 22
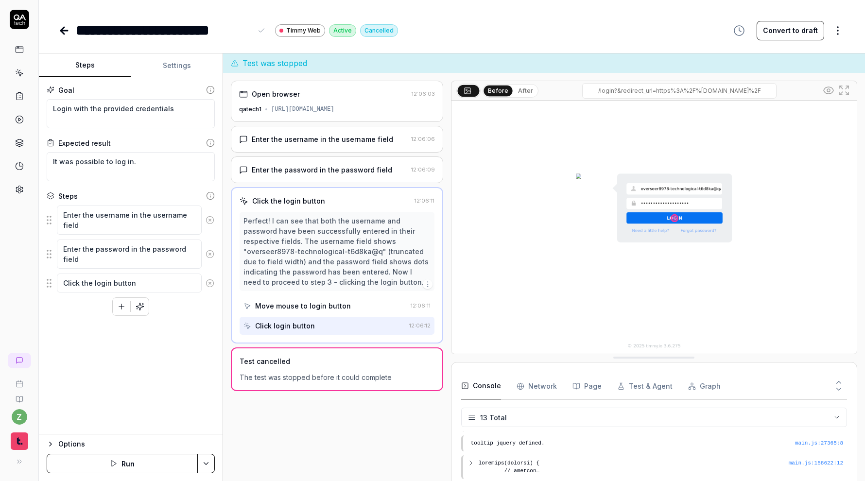
click at [73, 11] on div "**********" at bounding box center [452, 20] width 826 height 41
click at [64, 29] on icon at bounding box center [64, 31] width 12 height 12
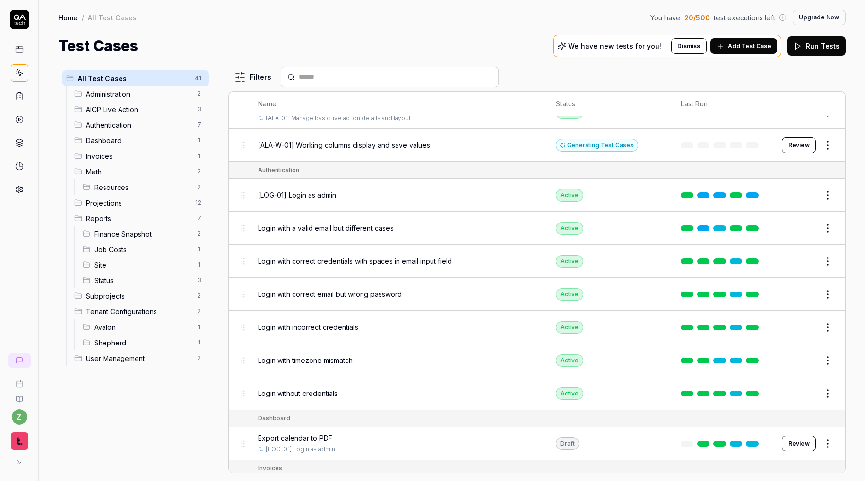
scroll to position [190, 0]
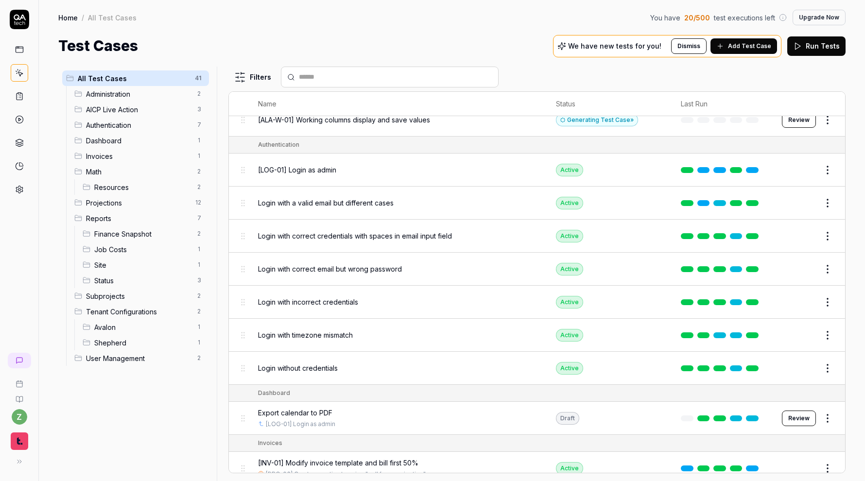
click at [811, 167] on button "Edit" at bounding box center [804, 170] width 23 height 16
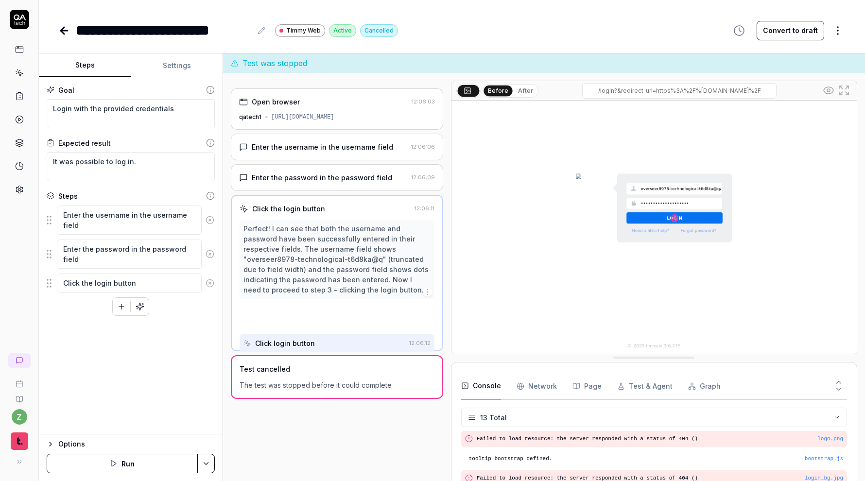
scroll to position [192, 0]
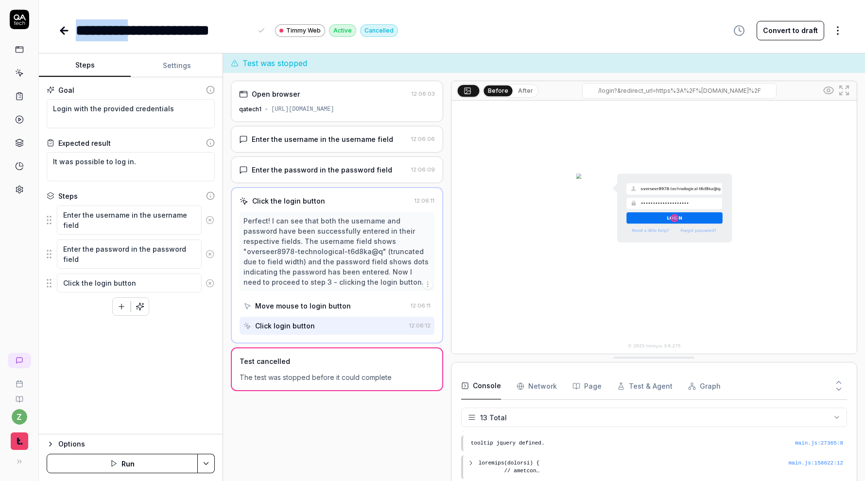
drag, startPoint x: 144, startPoint y: 28, endPoint x: 29, endPoint y: 36, distance: 115.5
click at [30, 36] on div "**********" at bounding box center [432, 240] width 865 height 481
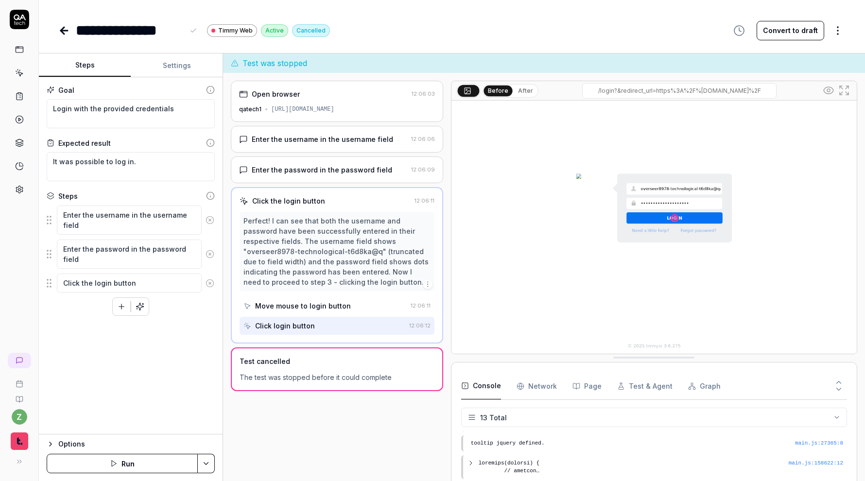
click at [68, 355] on div "Goal Login with the provided credentials Expected result It was possible to log…" at bounding box center [131, 255] width 184 height 357
click at [20, 17] on icon at bounding box center [20, 18] width 12 height 6
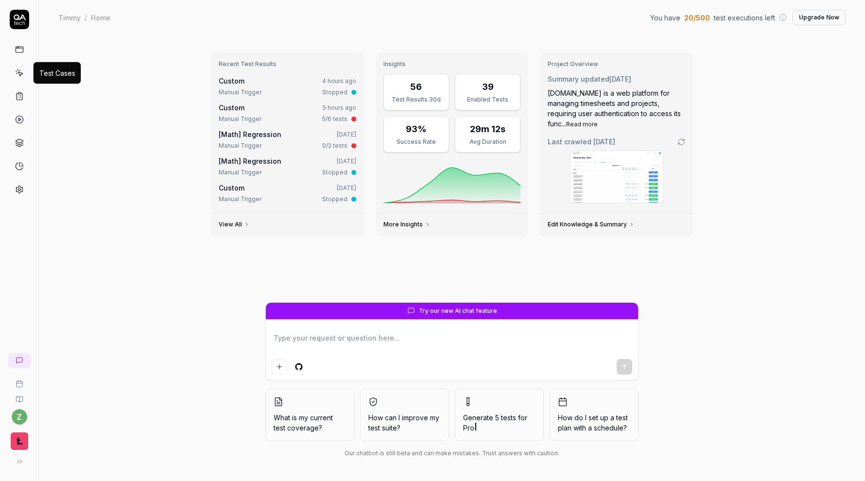
click at [15, 71] on link at bounding box center [19, 72] width 17 height 17
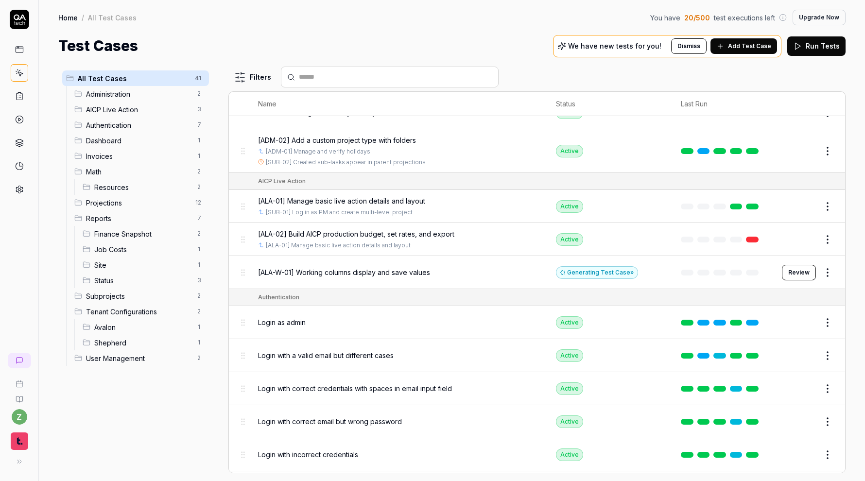
scroll to position [38, 0]
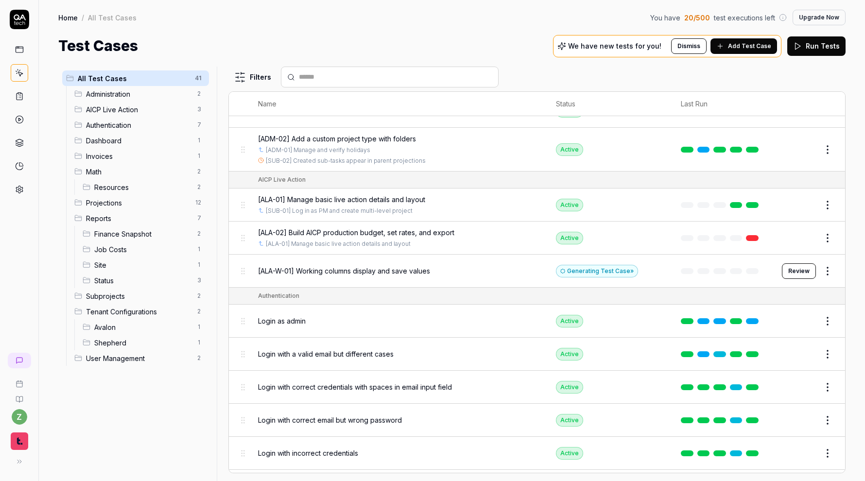
click at [322, 266] on span "[ALA-W-01] Working columns display and save values" at bounding box center [344, 271] width 172 height 10
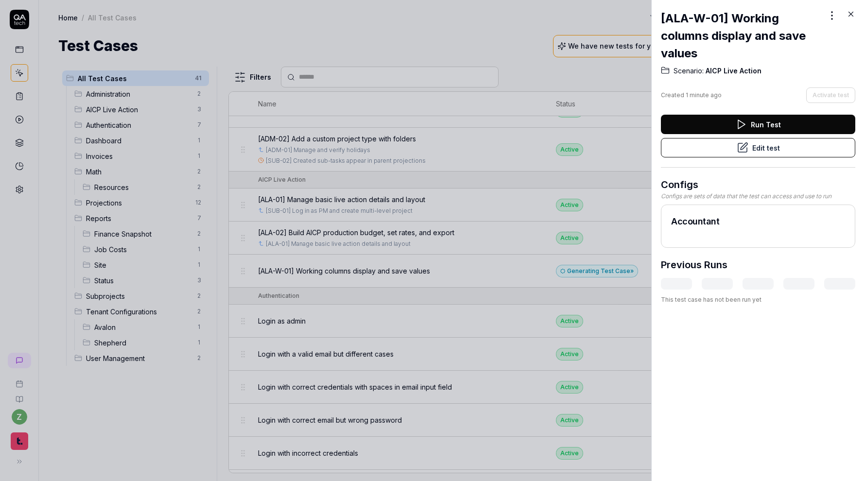
click at [700, 150] on button "Edit test" at bounding box center [758, 147] width 194 height 19
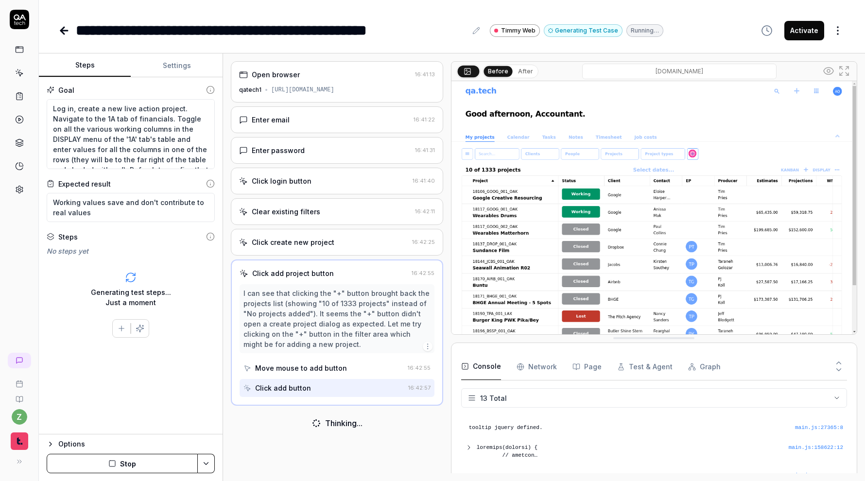
scroll to position [192, 0]
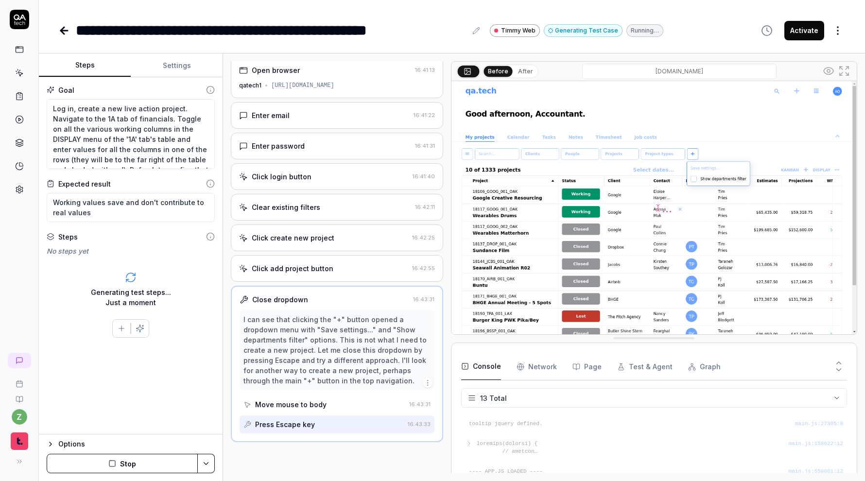
scroll to position [4, 0]
click at [521, 70] on button "After" at bounding box center [525, 71] width 23 height 11
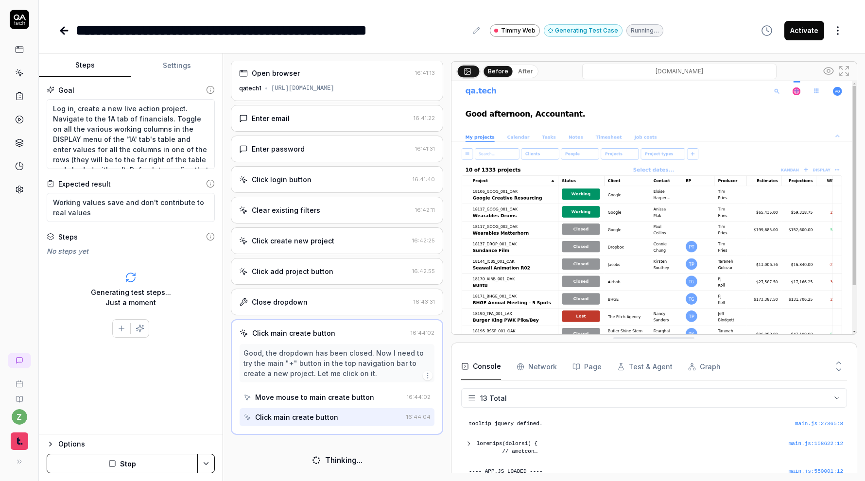
scroll to position [0, 0]
click at [521, 76] on div "Before After" at bounding box center [511, 72] width 56 height 14
click at [528, 71] on button "After" at bounding box center [525, 71] width 23 height 11
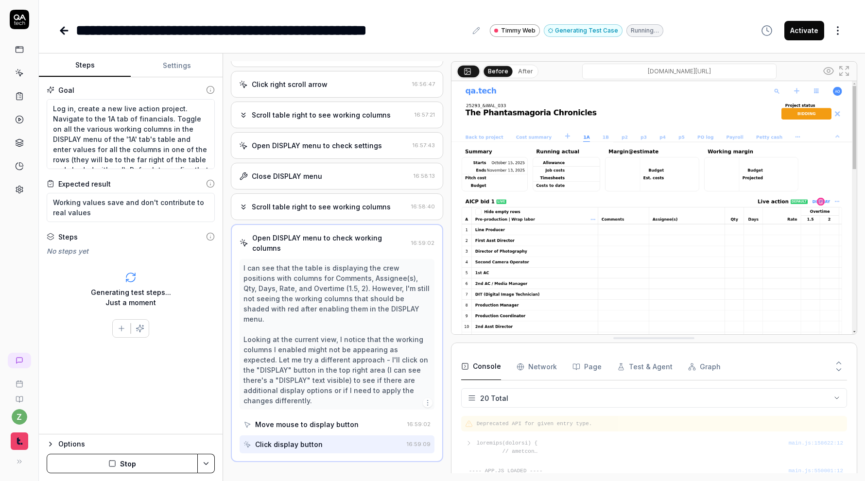
scroll to position [1107, 0]
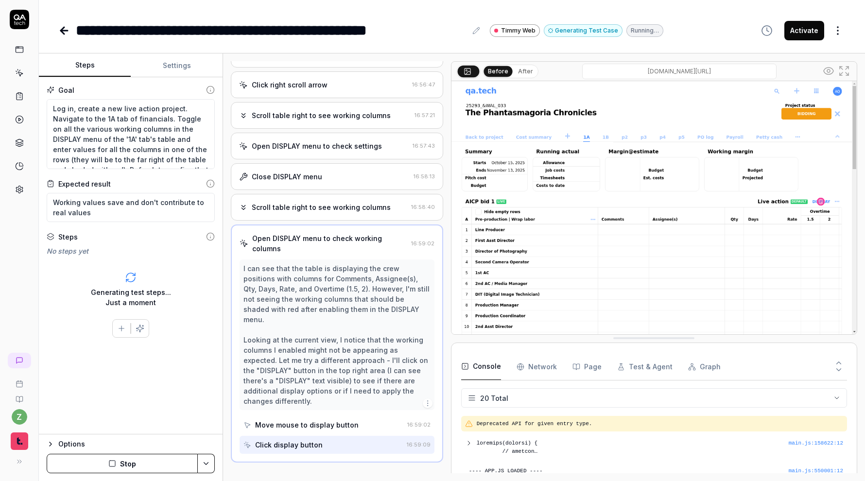
click at [582, 349] on div "Console Network Page Test & Agent Graph 20 Total logo.png Failed to load resour…" at bounding box center [654, 416] width 406 height 146
click at [582, 365] on button "Page" at bounding box center [587, 366] width 29 height 27
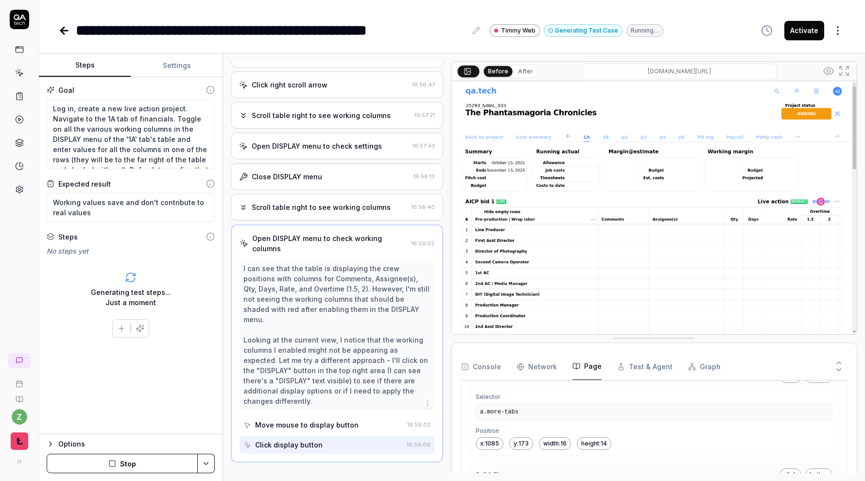
scroll to position [1896, 0]
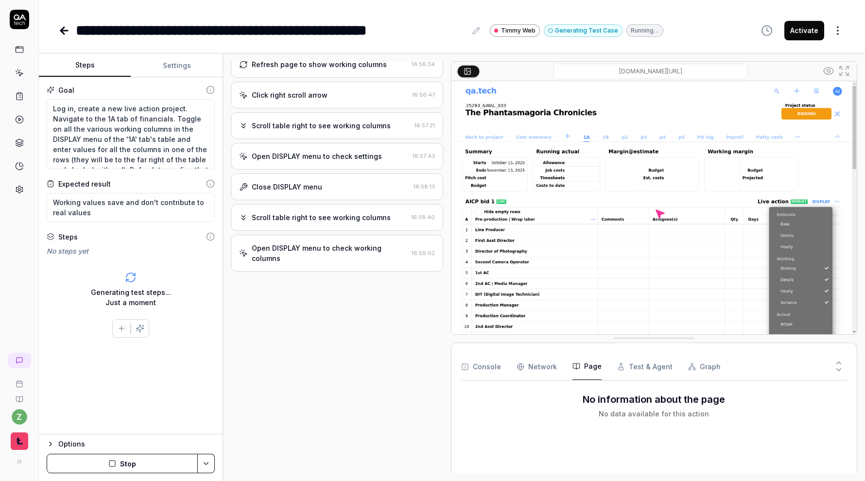
scroll to position [1097, 0]
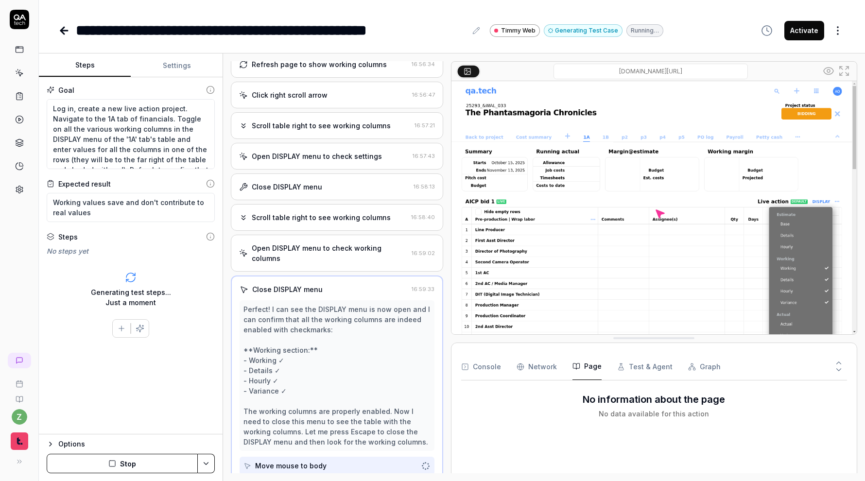
click at [340, 392] on div "Perfect! I can see the DISPLAY menu is now open and I can confirm that all the …" at bounding box center [337, 375] width 187 height 143
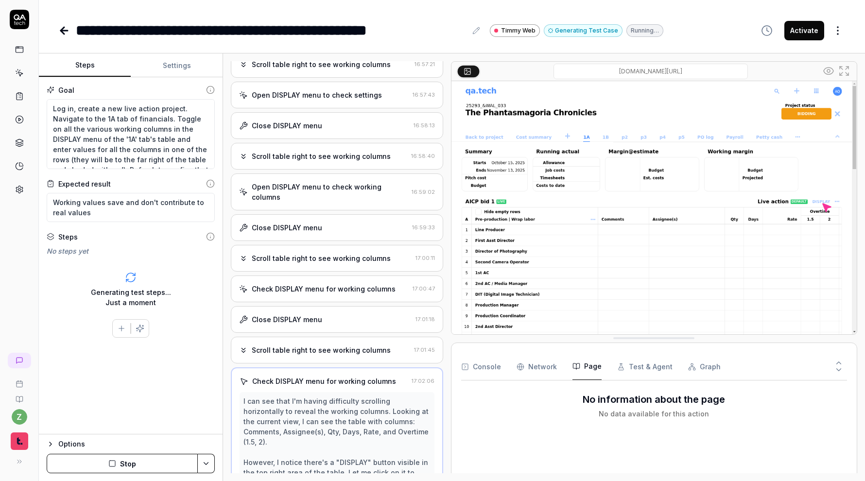
scroll to position [1199, 0]
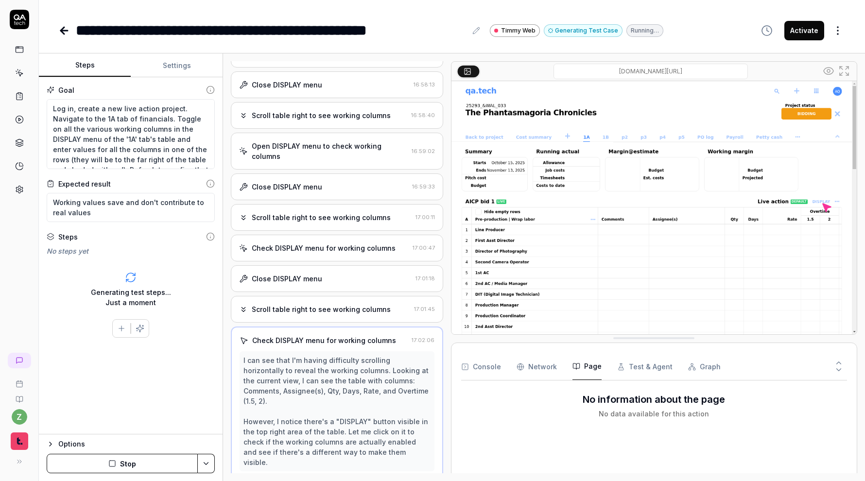
click at [137, 466] on button "Stop" at bounding box center [122, 463] width 151 height 19
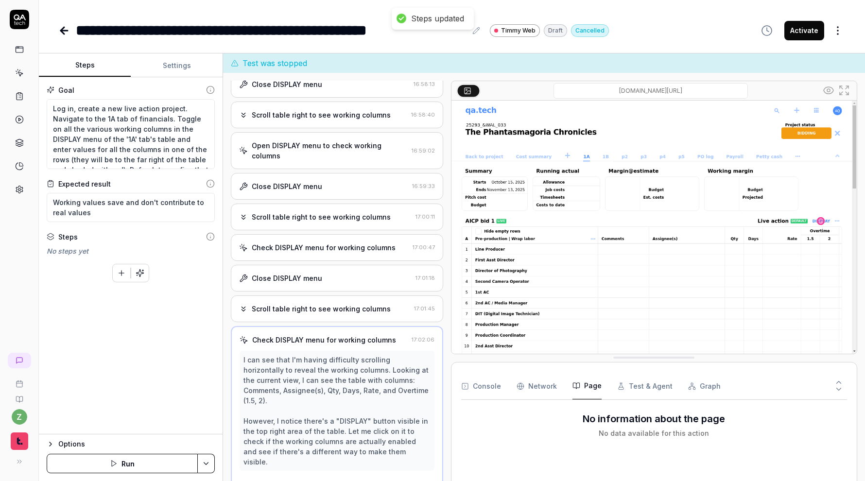
scroll to position [10, 0]
click at [190, 160] on textarea "Log in, create a new live action project. Navigate to the 1A tab of financials.…" at bounding box center [131, 134] width 168 height 70
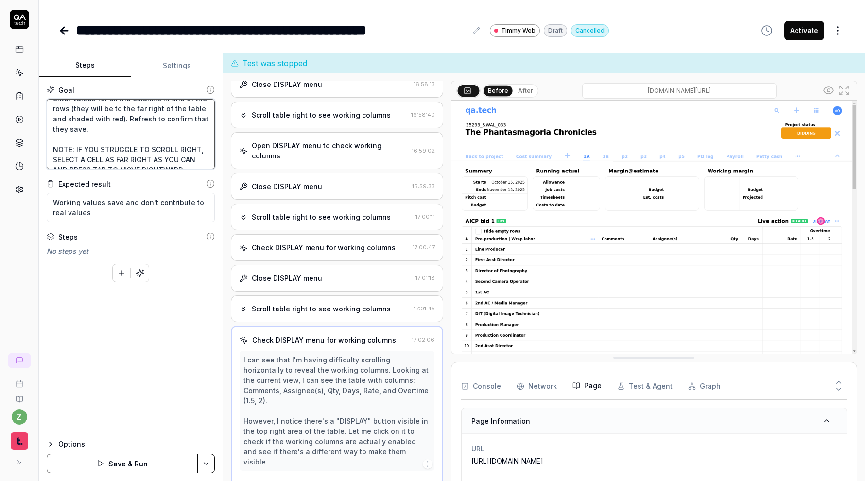
scroll to position [0, 0]
click at [169, 116] on textarea "Log in, create a new live action project. Navigate to the 1A tab of financials.…" at bounding box center [131, 134] width 168 height 70
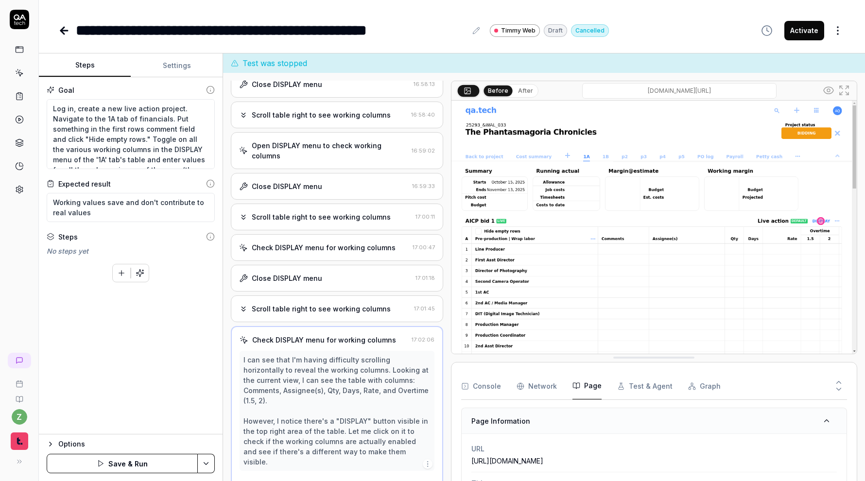
click at [173, 465] on button "Save & Run" at bounding box center [122, 463] width 151 height 19
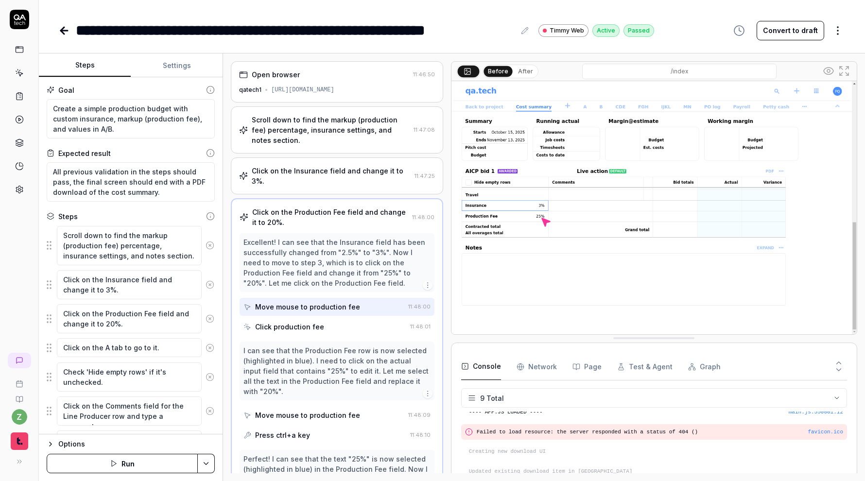
scroll to position [152, 0]
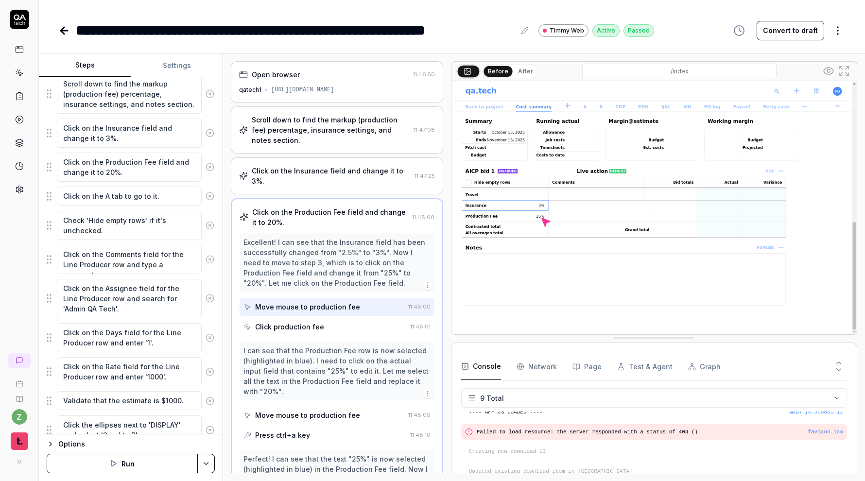
type textarea "*"
